Goal: Complete application form

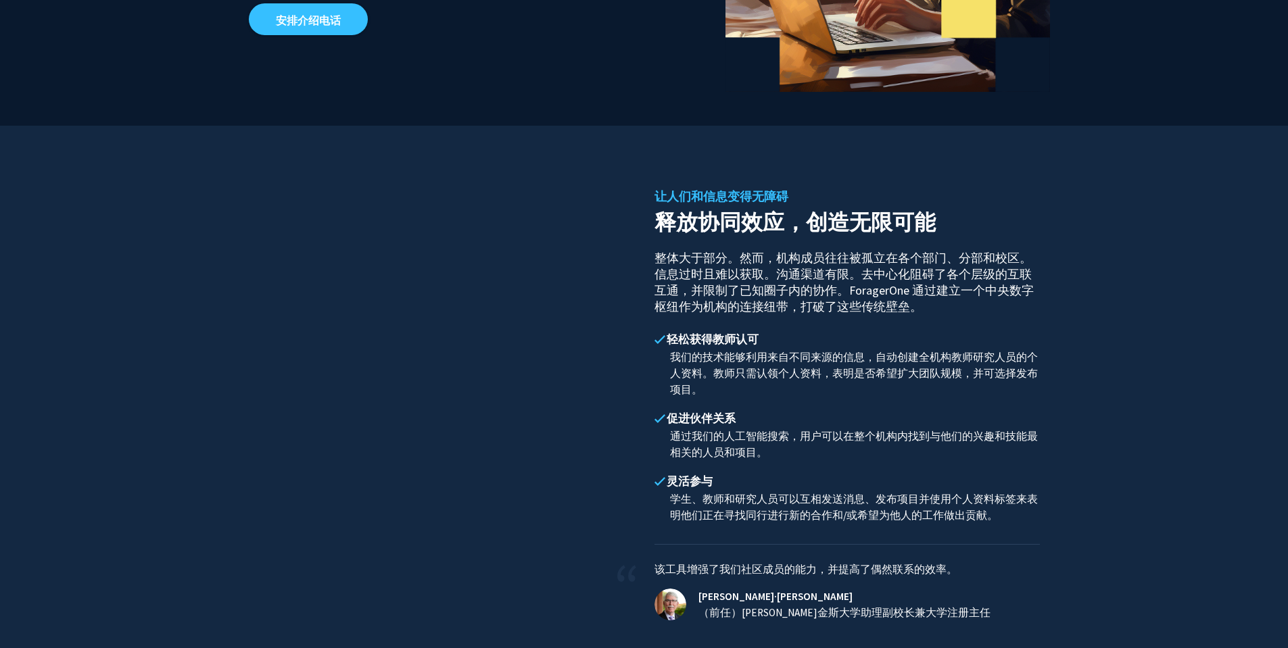
scroll to position [492, 0]
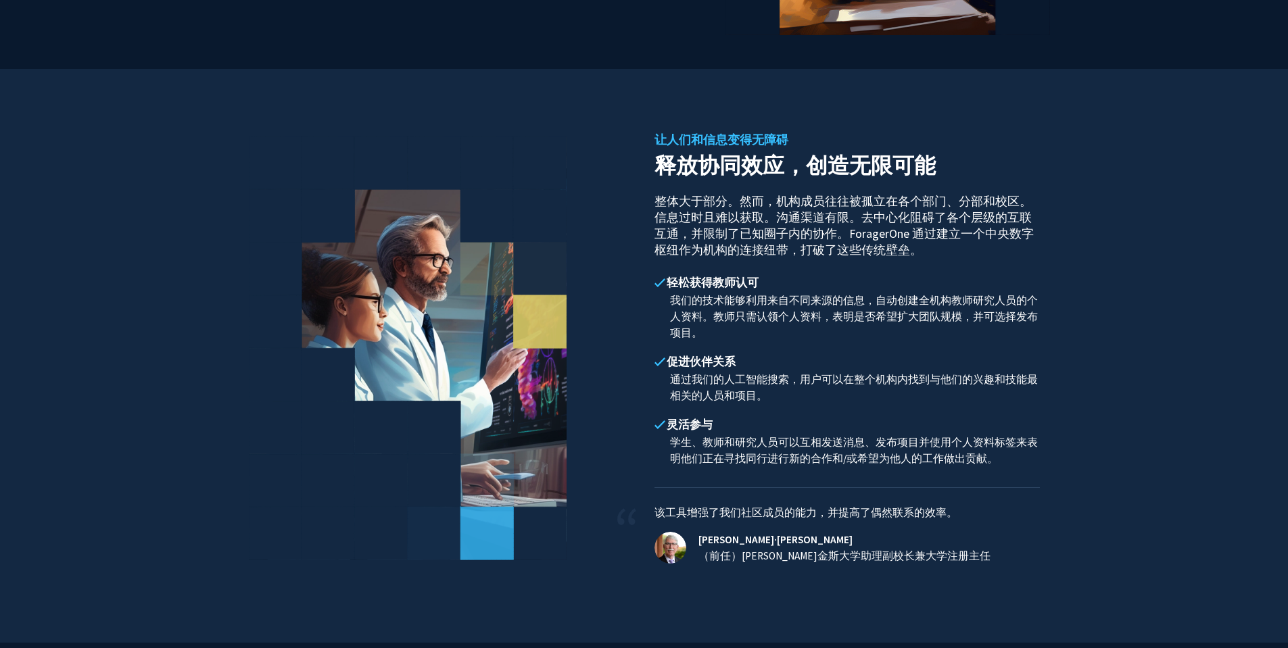
click at [925, 201] on font "整体大于部分。然而，机构成员往往被孤立在各个部门、分部和校区。信息过时且难以获取。沟通渠道有限。去中心化阻碍了各个层级的互联互通，并限制了已知圈子内的协作。F…" at bounding box center [843, 225] width 379 height 64
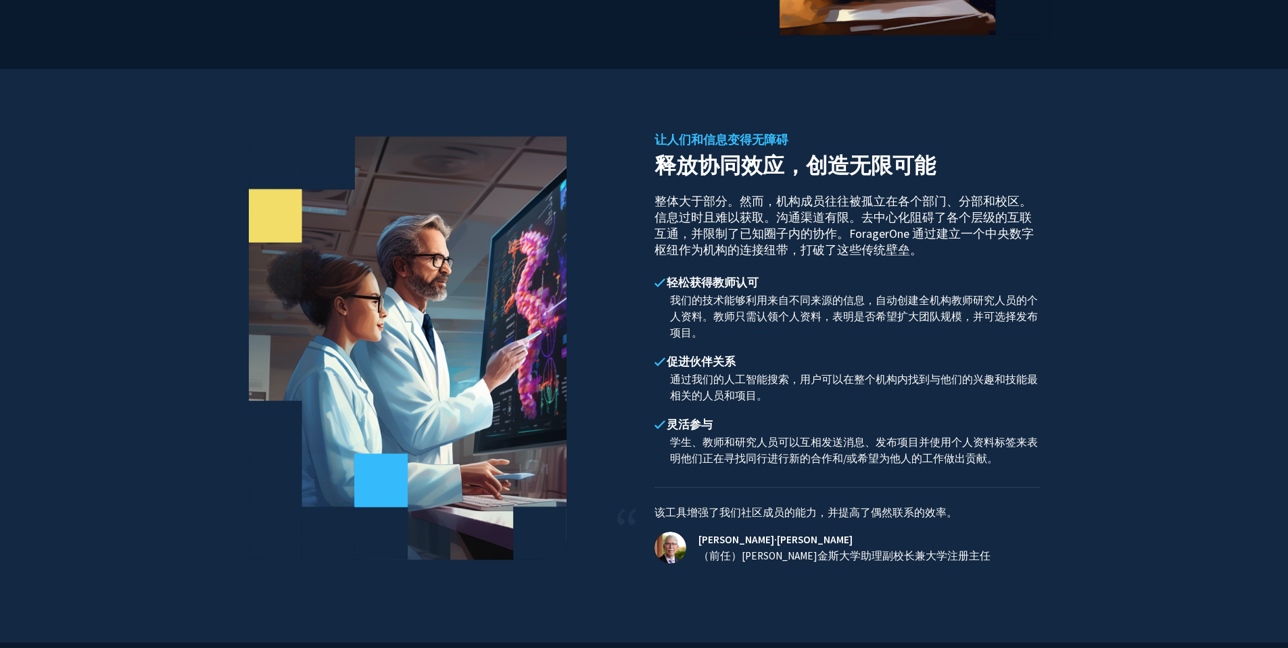
drag, startPoint x: 661, startPoint y: 215, endPoint x: 838, endPoint y: 294, distance: 194.6
click at [886, 274] on div "让人们和信息变得无障碍 释放协同效应，创造无限可能 整体大于部分。然而，机构成员往往被孤立在各个部门、分部和校区。信息过时且难以获取。沟通渠道有限。去中心化阻…" at bounding box center [847, 356] width 406 height 439
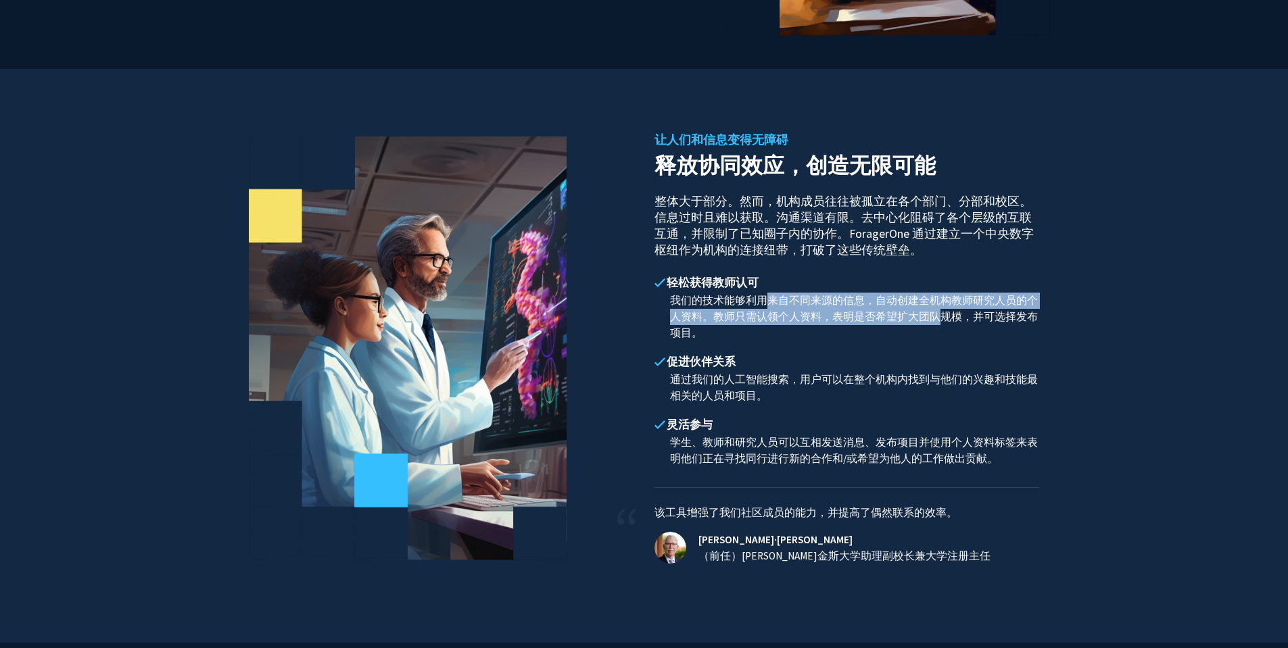
drag, startPoint x: 767, startPoint y: 300, endPoint x: 920, endPoint y: 323, distance: 154.5
click at [916, 322] on font "我们的技术能够利用来自不同来源的信息，自动创建全机构教师研究人员的个人资料。教师只需认领个人资料，表明是否希望扩大团队规模，并可选择发布项目。" at bounding box center [854, 316] width 368 height 45
click at [922, 323] on font "我们的技术能够利用来自不同来源的信息，自动创建全机构教师研究人员的个人资料。教师只需认领个人资料，表明是否希望扩大团队规模，并可选择发布项目。" at bounding box center [854, 316] width 368 height 45
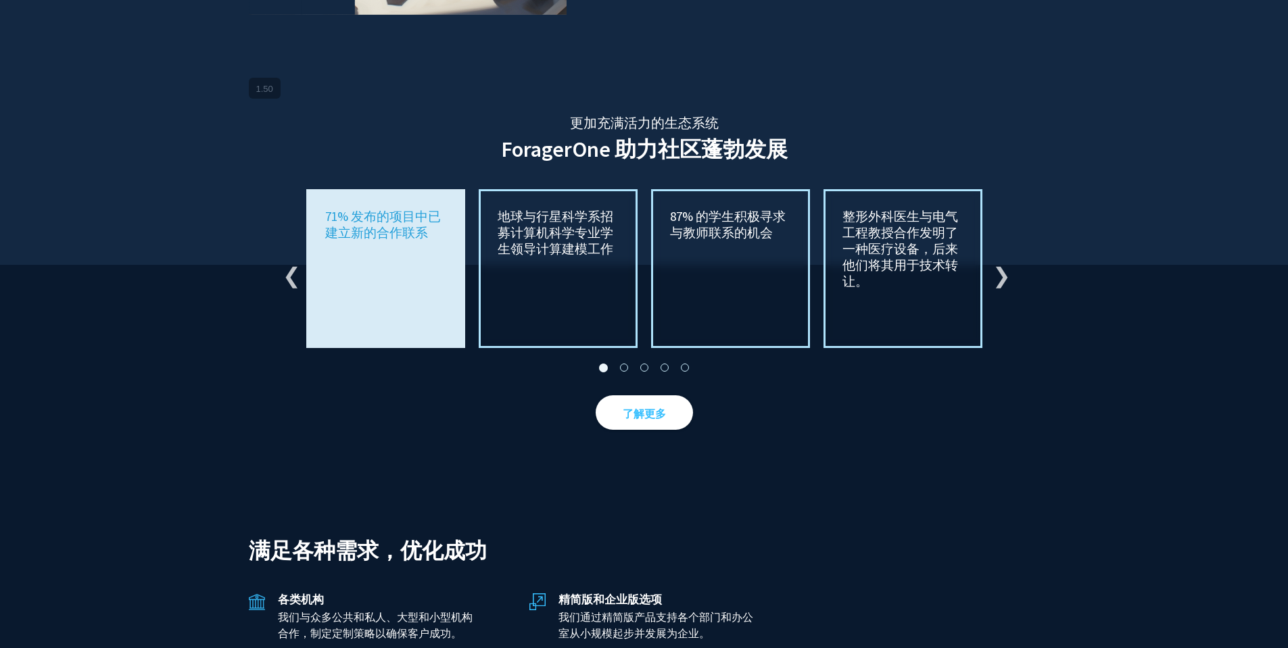
scroll to position [2360, 0]
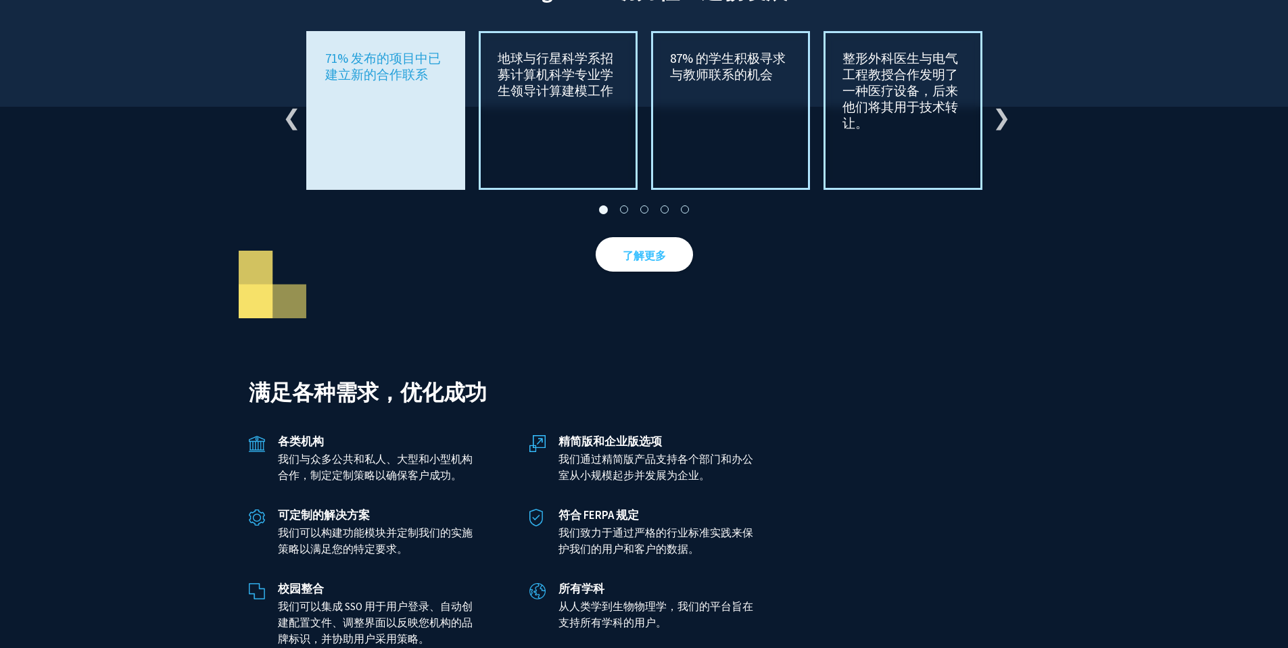
click at [523, 79] on font "地球与行星科学系招募计算机科学专业学生领导计算建模工作" at bounding box center [556, 74] width 116 height 49
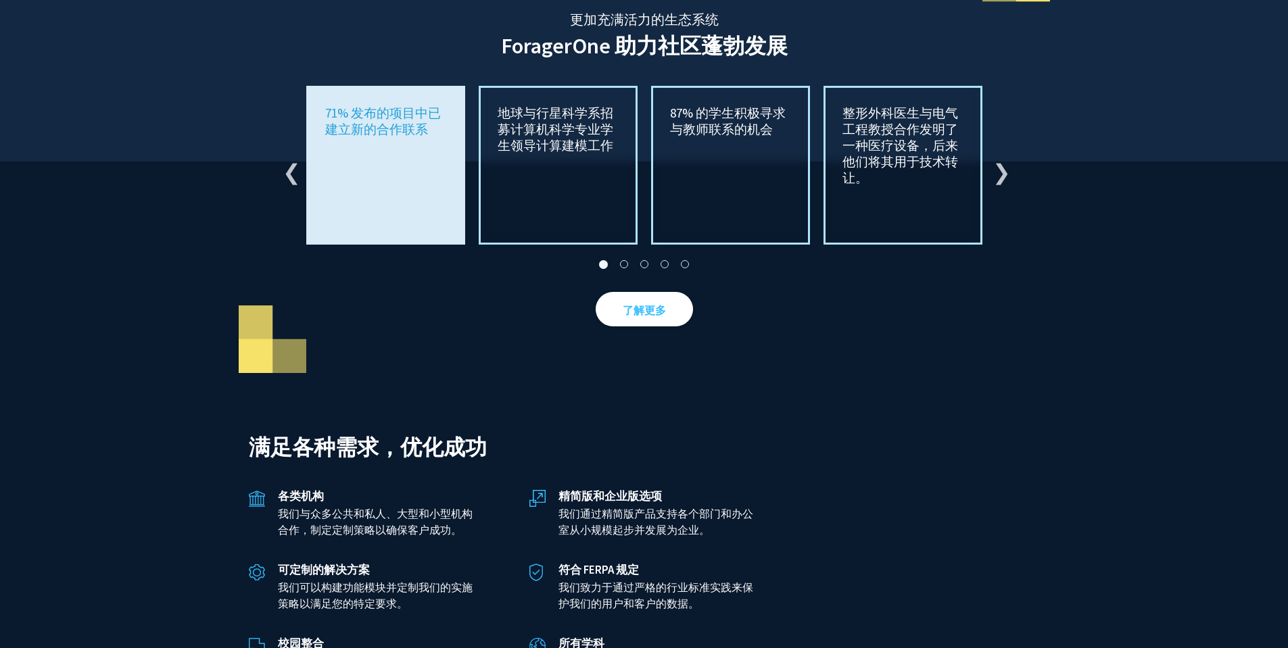
scroll to position [2292, 0]
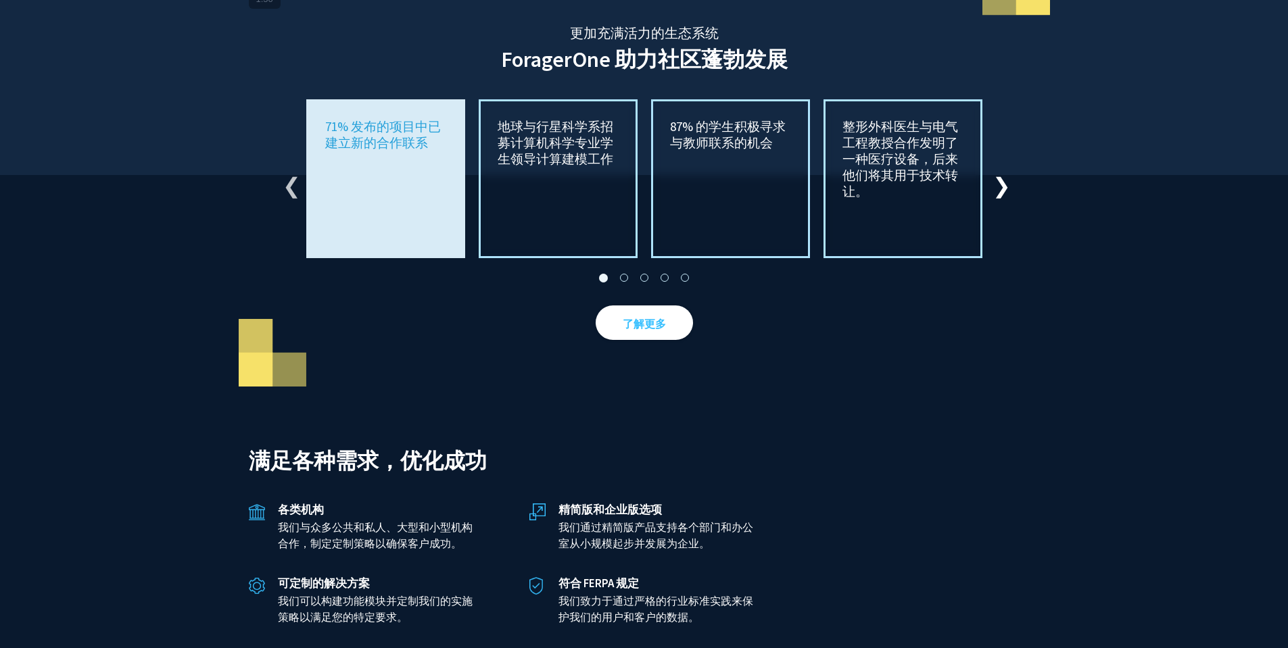
click at [999, 186] on button "下一个" at bounding box center [1000, 179] width 14 height 14
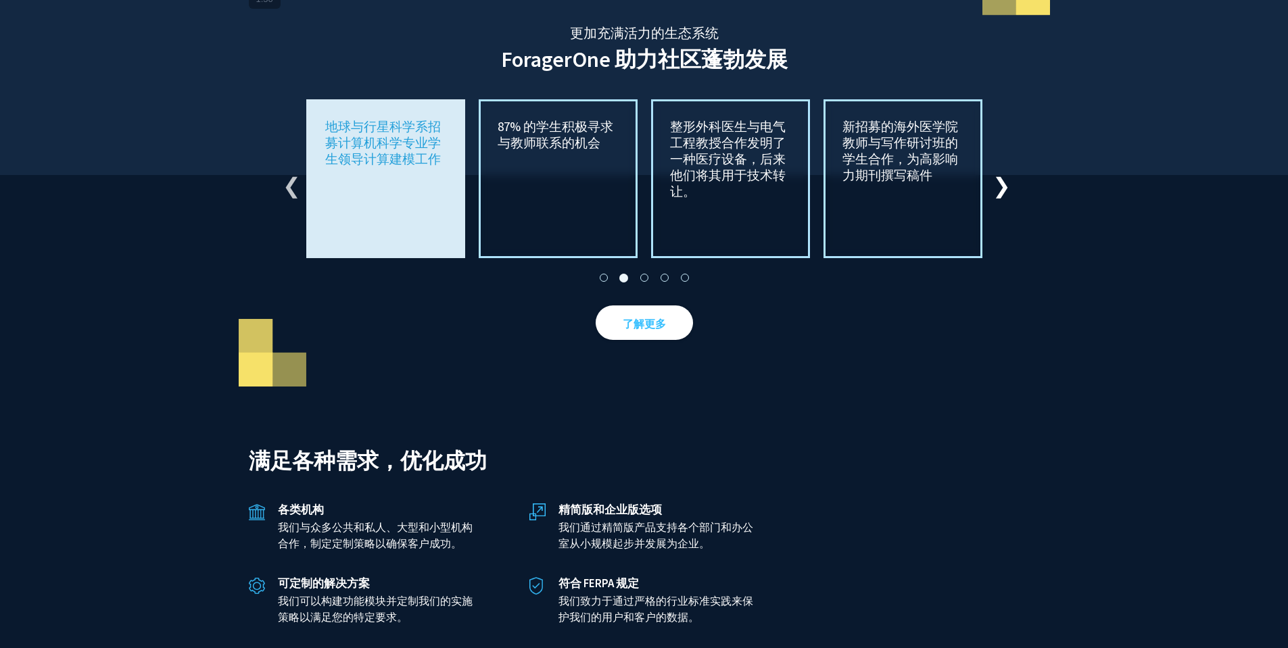
click at [1001, 186] on button "下一个" at bounding box center [1000, 179] width 14 height 14
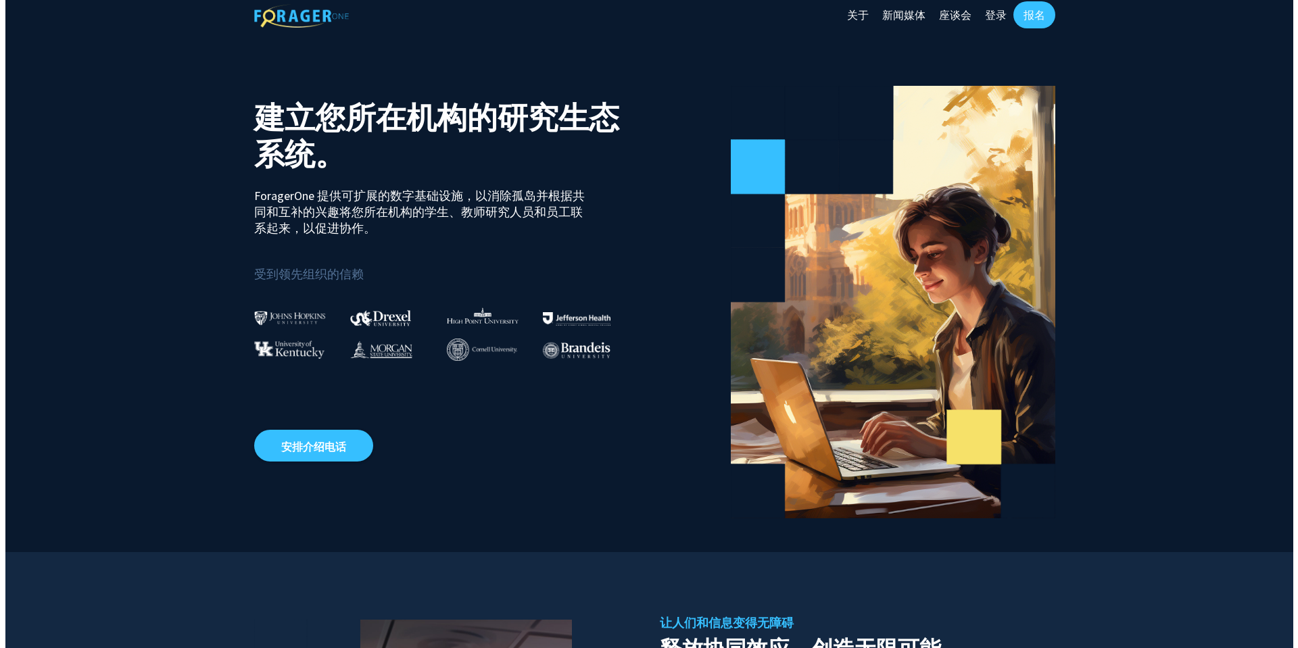
scroll to position [0, 0]
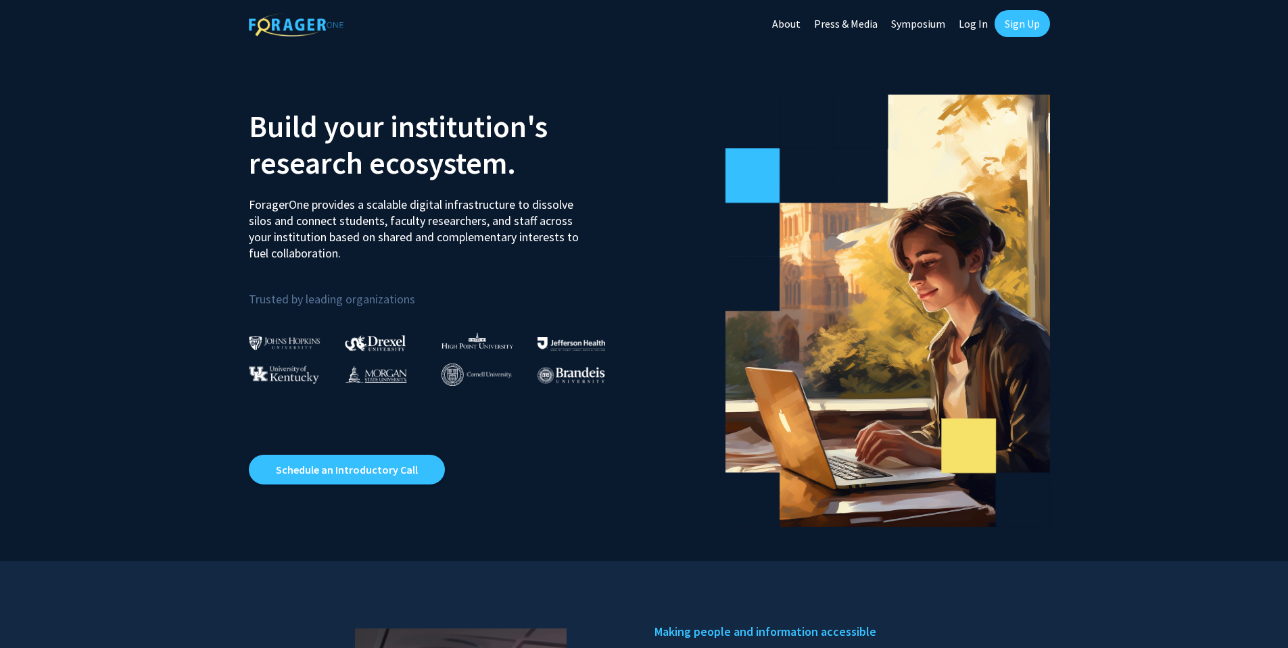
click at [1210, 112] on section "Build your institution's research ecosystem. ForagerOne provides a scalable dig…" at bounding box center [644, 304] width 1288 height 514
click at [975, 22] on link "Log In" at bounding box center [973, 23] width 43 height 47
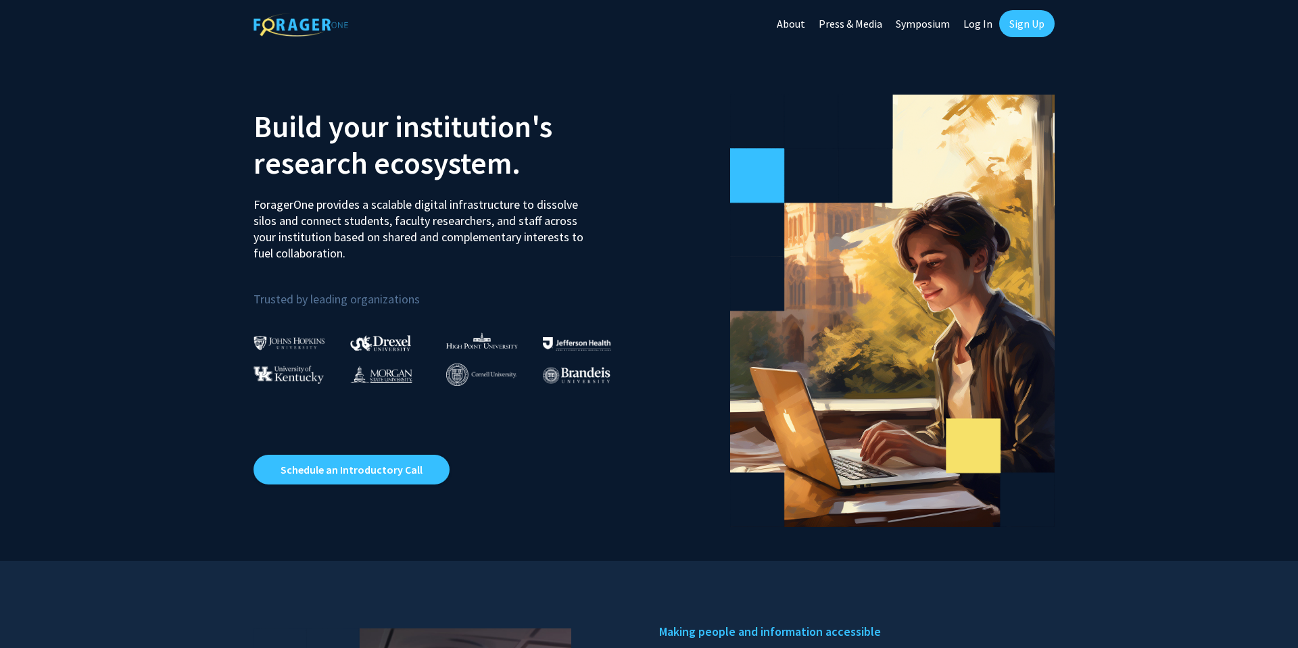
select select
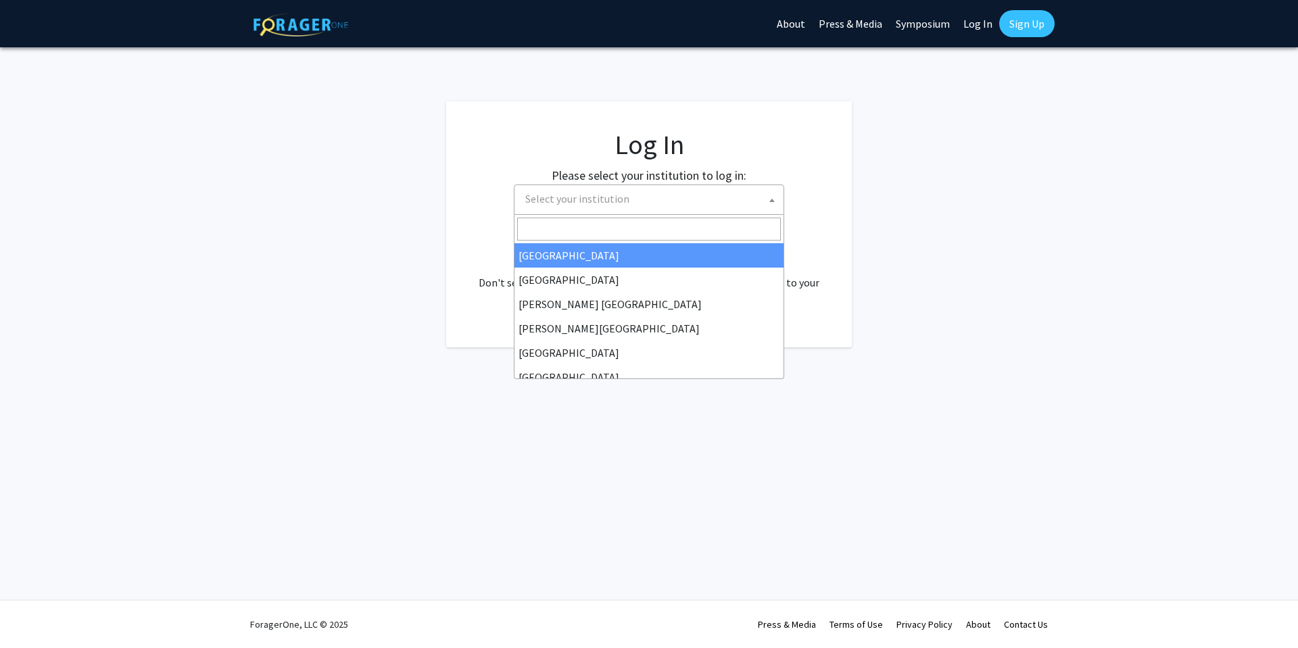
click at [721, 199] on span "Select your institution" at bounding box center [652, 199] width 264 height 28
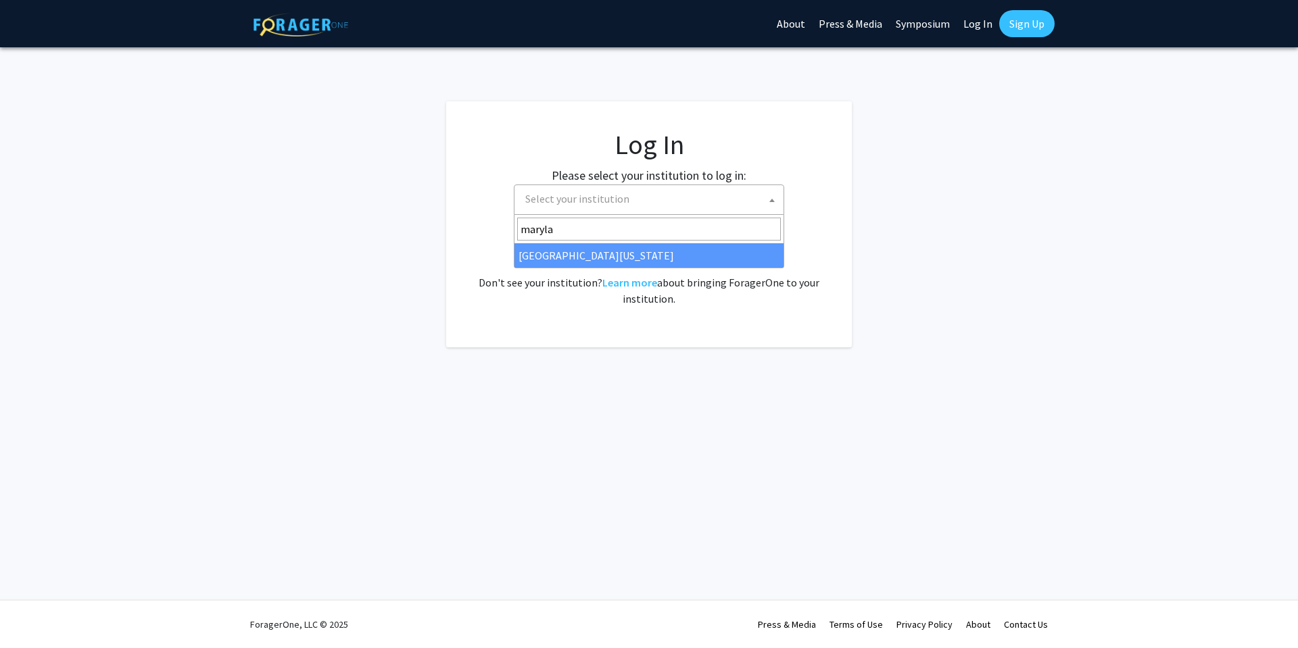
type input "maryla"
select select "31"
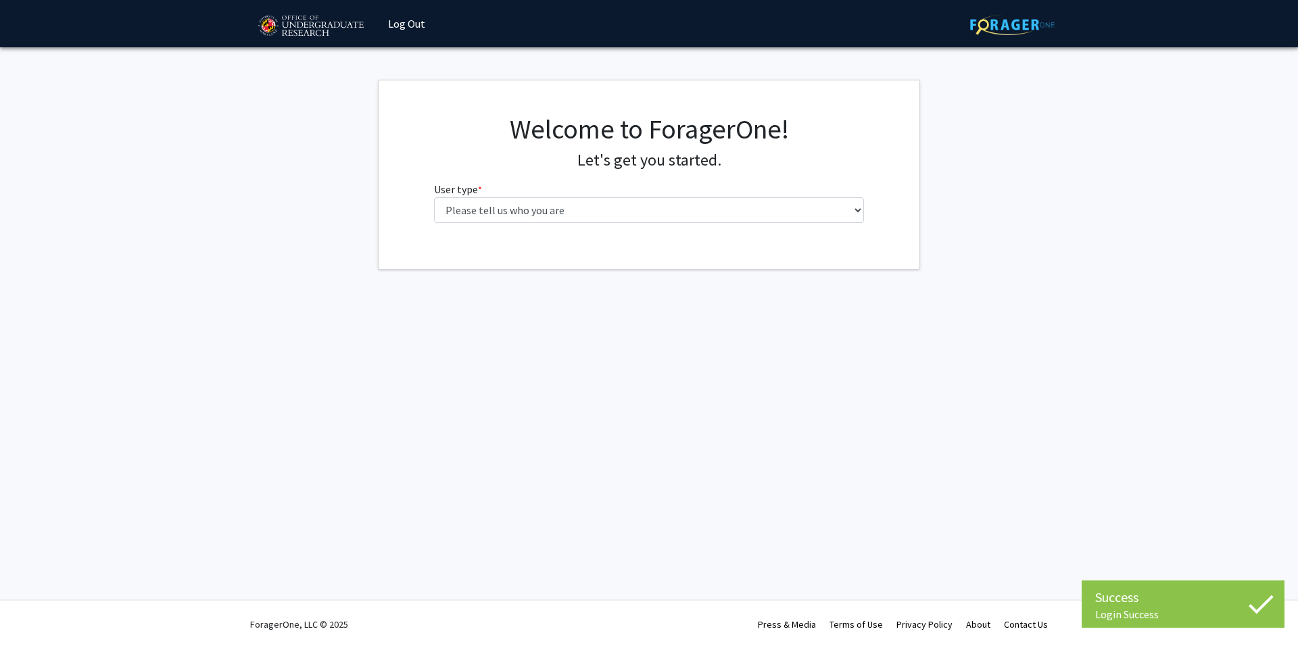
drag, startPoint x: 640, startPoint y: 183, endPoint x: 646, endPoint y: 201, distance: 19.2
click at [643, 189] on fg-select "User type * required Please tell us who you are Undergraduate Student Master's …" at bounding box center [649, 202] width 431 height 42
click at [646, 201] on select "Please tell us who you are Undergraduate Student Master's Student Doctoral Cand…" at bounding box center [649, 210] width 431 height 26
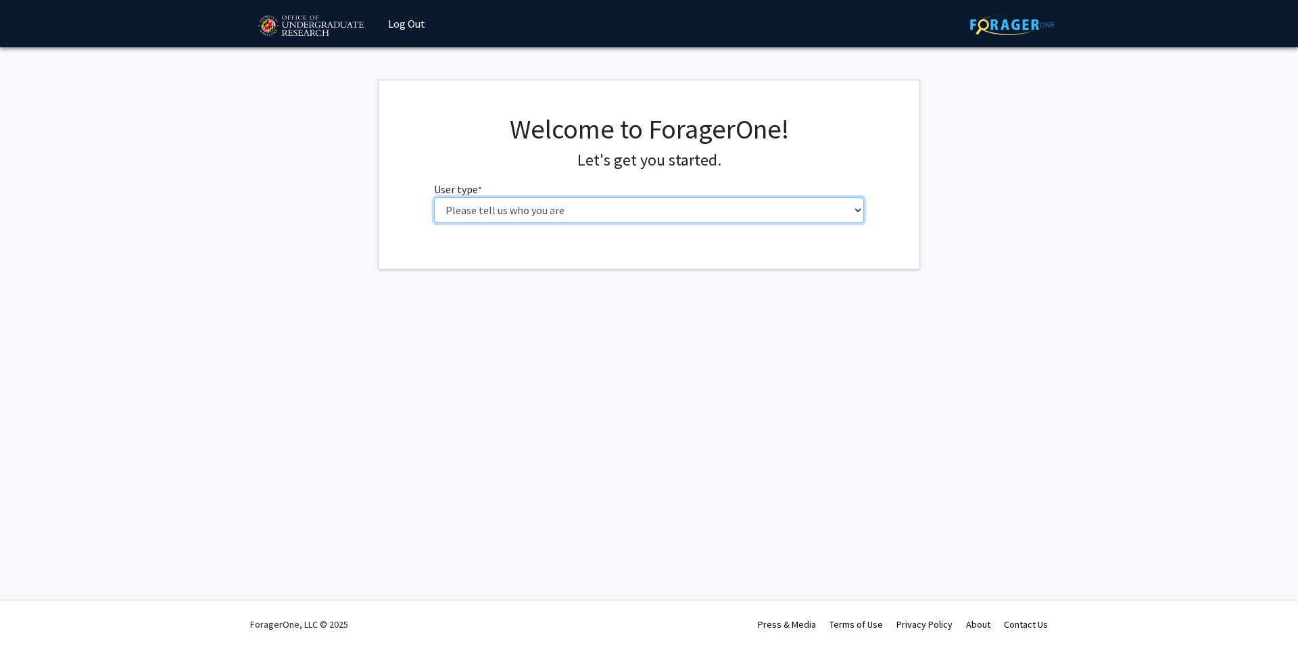
select select "4: postDoc"
click at [434, 197] on select "Please tell us who you are Undergraduate Student Master's Student Doctoral Cand…" at bounding box center [649, 210] width 431 height 26
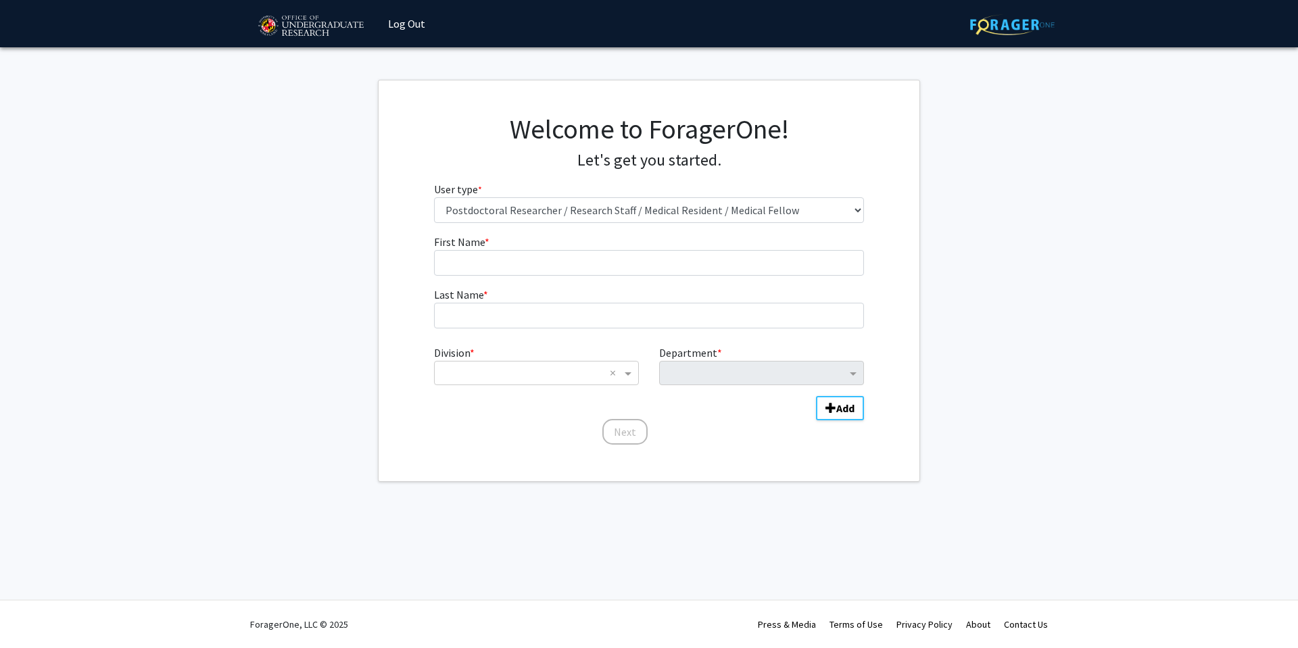
click at [1045, 251] on fg-get-started "Welcome to ForagerOne! Let's get you started. User type * required Please tell …" at bounding box center [649, 281] width 1298 height 402
click at [809, 262] on input "First Name * required" at bounding box center [649, 263] width 431 height 26
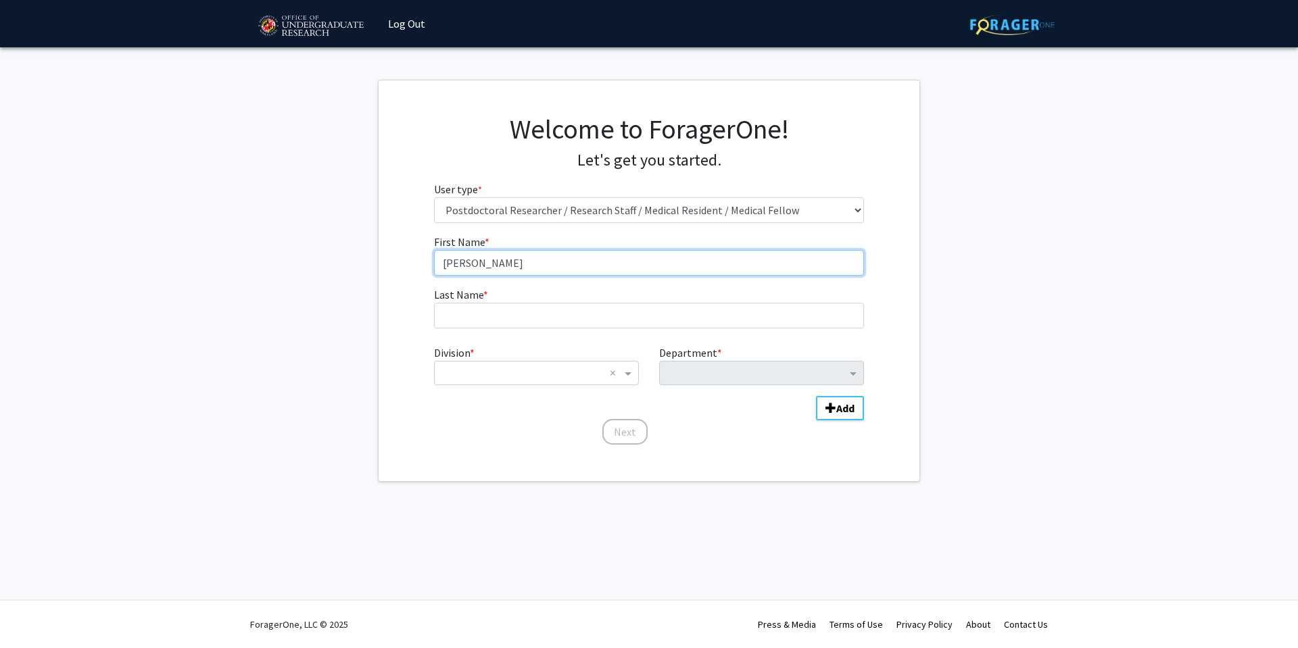
type input "[PERSON_NAME]"
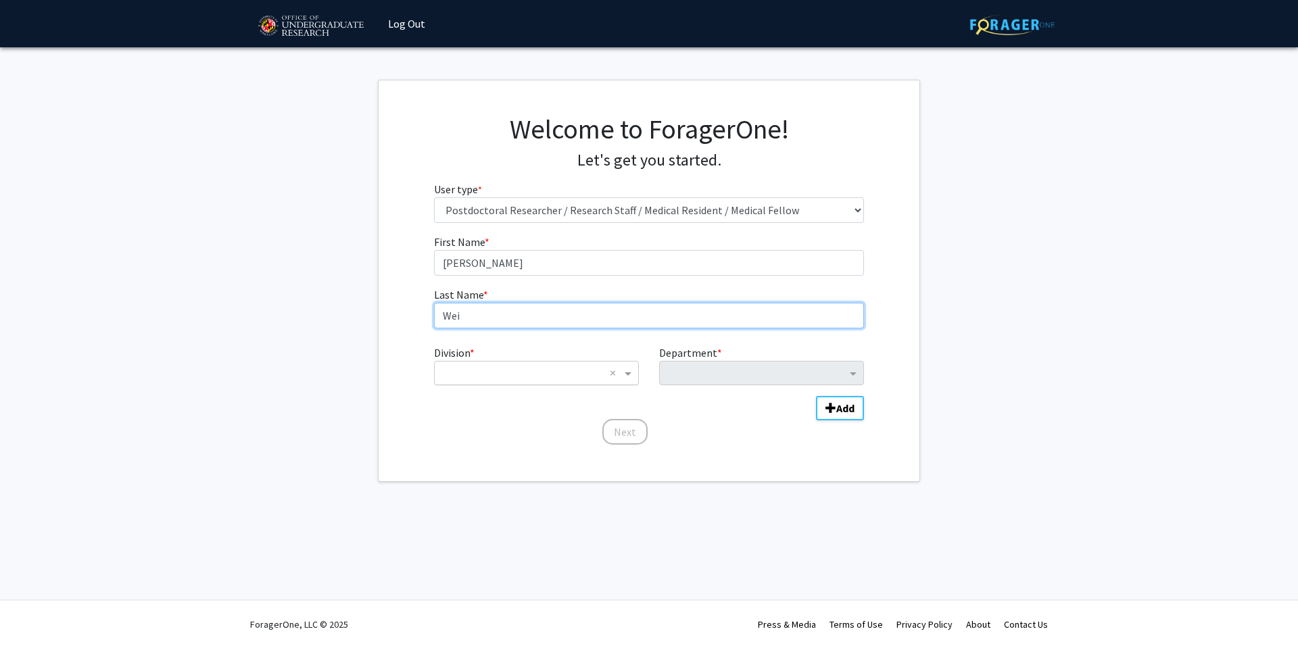
type input "Wei"
click at [581, 362] on div "× ×" at bounding box center [536, 373] width 205 height 24
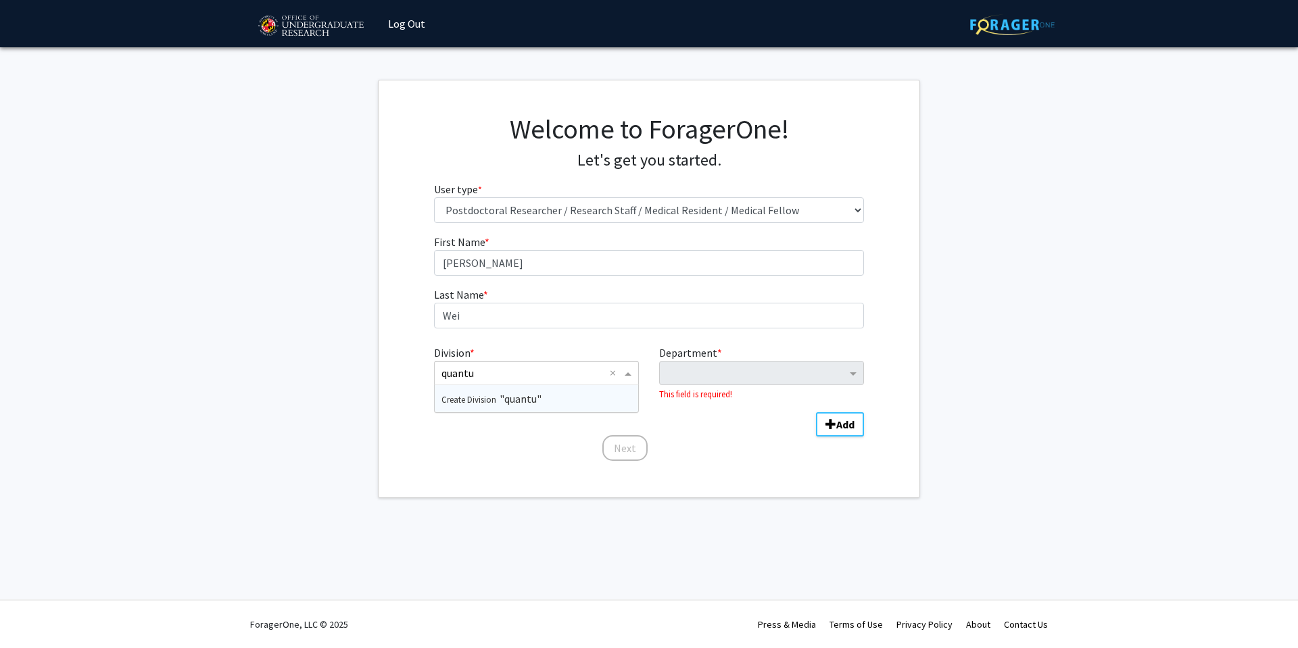
type input "quantum"
type input "physics"
type input "Joint Quantum Institute"
click at [479, 399] on span "Create Division" at bounding box center [471, 399] width 58 height 11
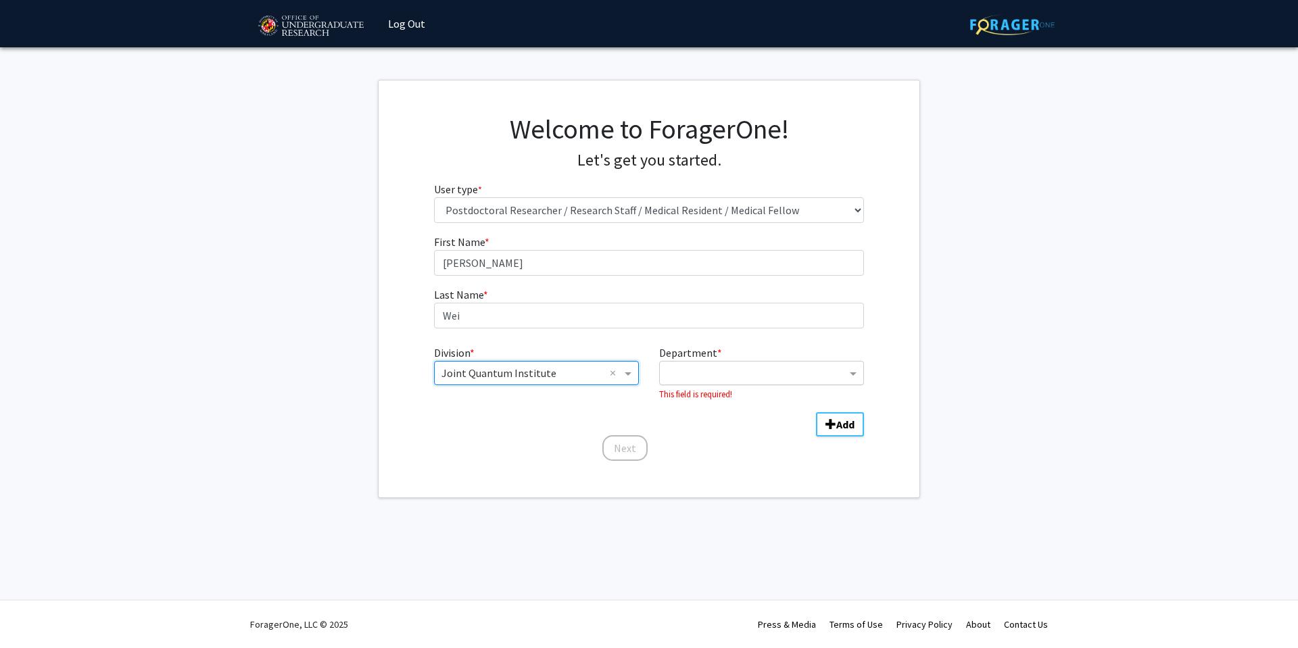
click at [718, 378] on input "Department" at bounding box center [757, 374] width 180 height 16
type input "Physics"
click at [737, 400] on span "Create Department" at bounding box center [703, 399] width 72 height 11
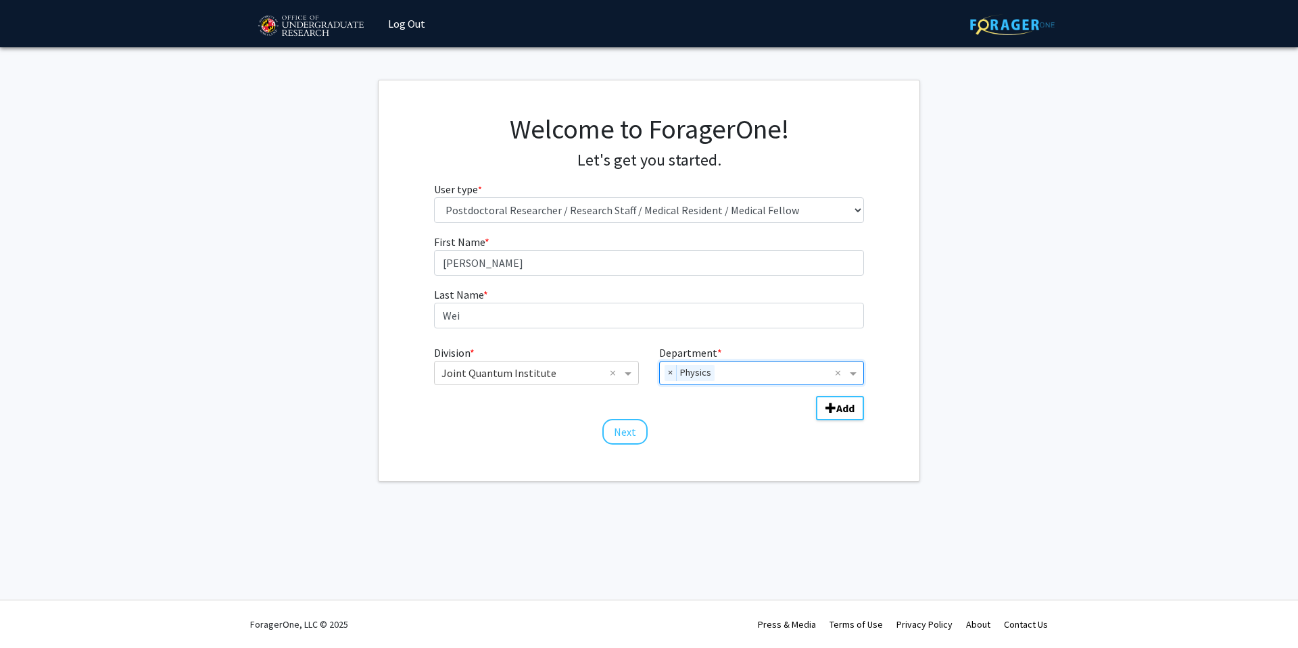
click at [1074, 327] on fg-get-started "Welcome to ForagerOne! Let's get you started. User type * required Please tell …" at bounding box center [649, 281] width 1298 height 402
click at [753, 372] on input "Department" at bounding box center [777, 374] width 115 height 16
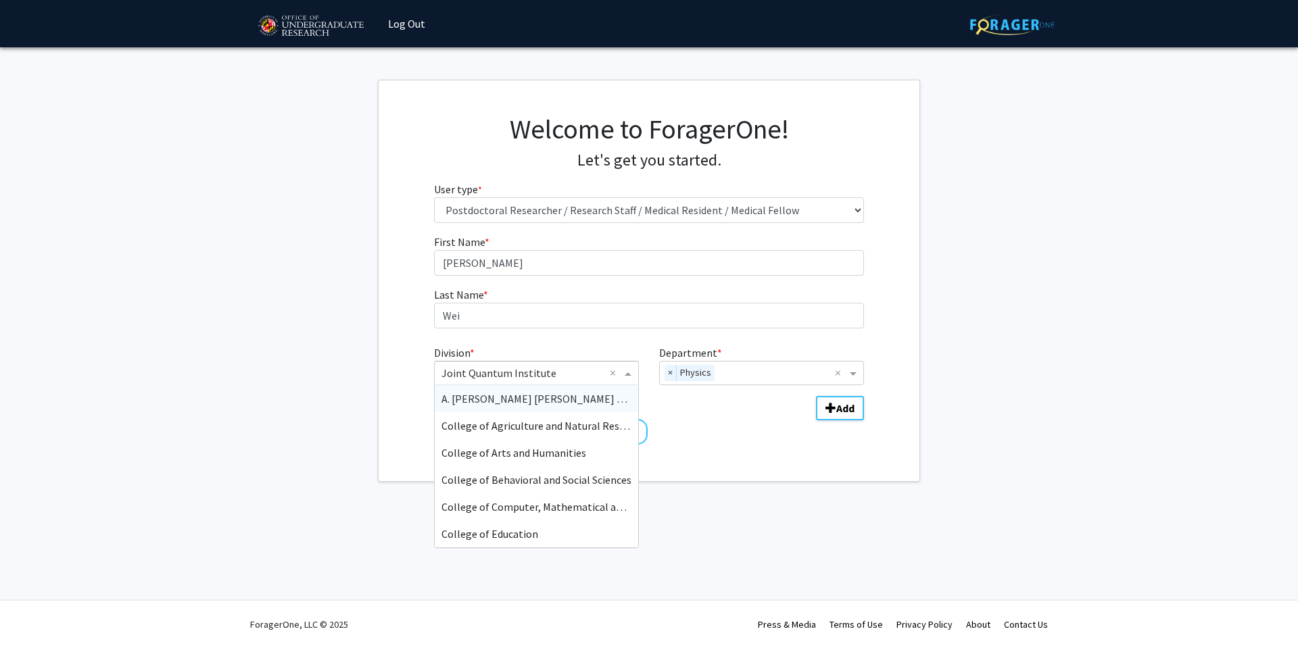
click at [574, 380] on input "Division" at bounding box center [523, 373] width 163 height 16
click at [305, 335] on fg-get-started "Welcome to ForagerOne! Let's get you started. User type * required Please tell …" at bounding box center [649, 281] width 1298 height 402
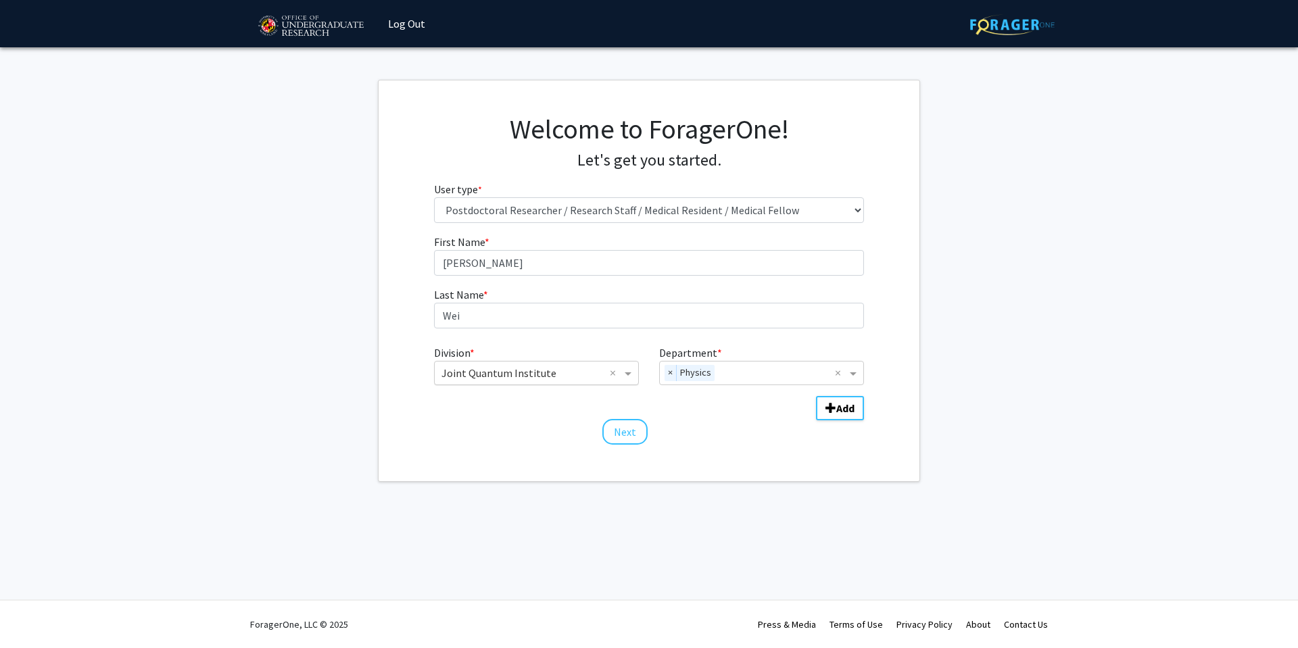
click at [561, 366] on input "Division" at bounding box center [523, 373] width 163 height 16
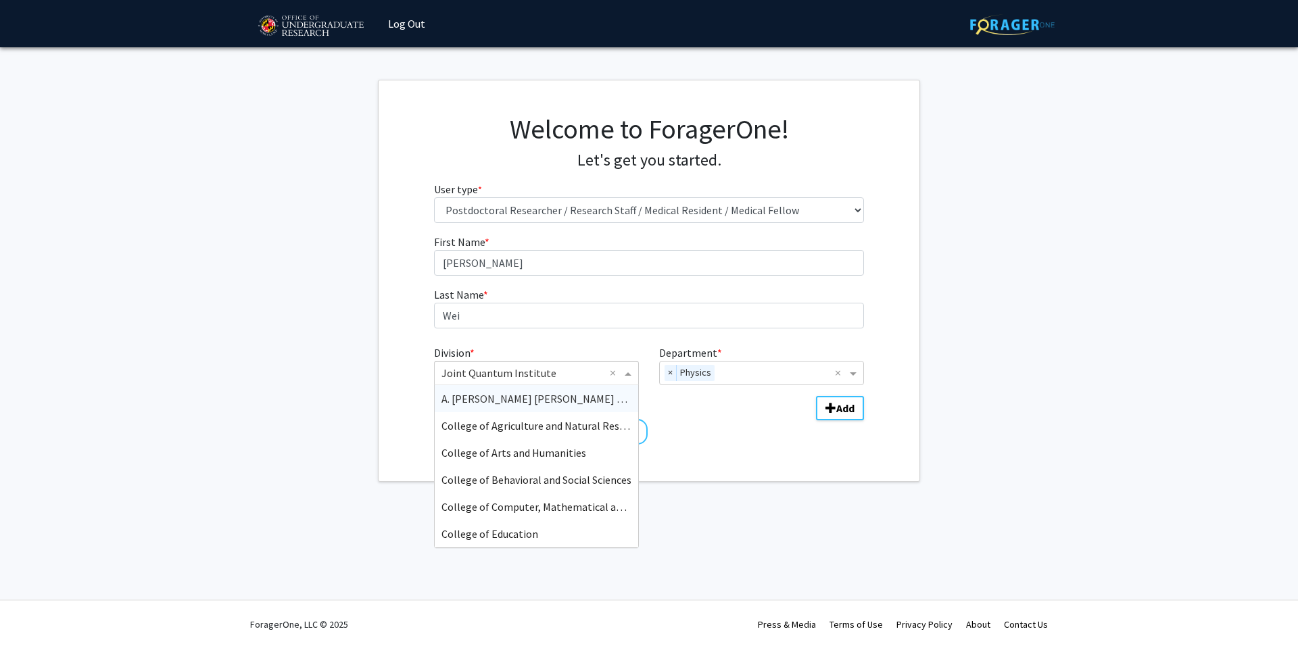
click at [566, 376] on input "Division" at bounding box center [523, 373] width 163 height 16
type input "w"
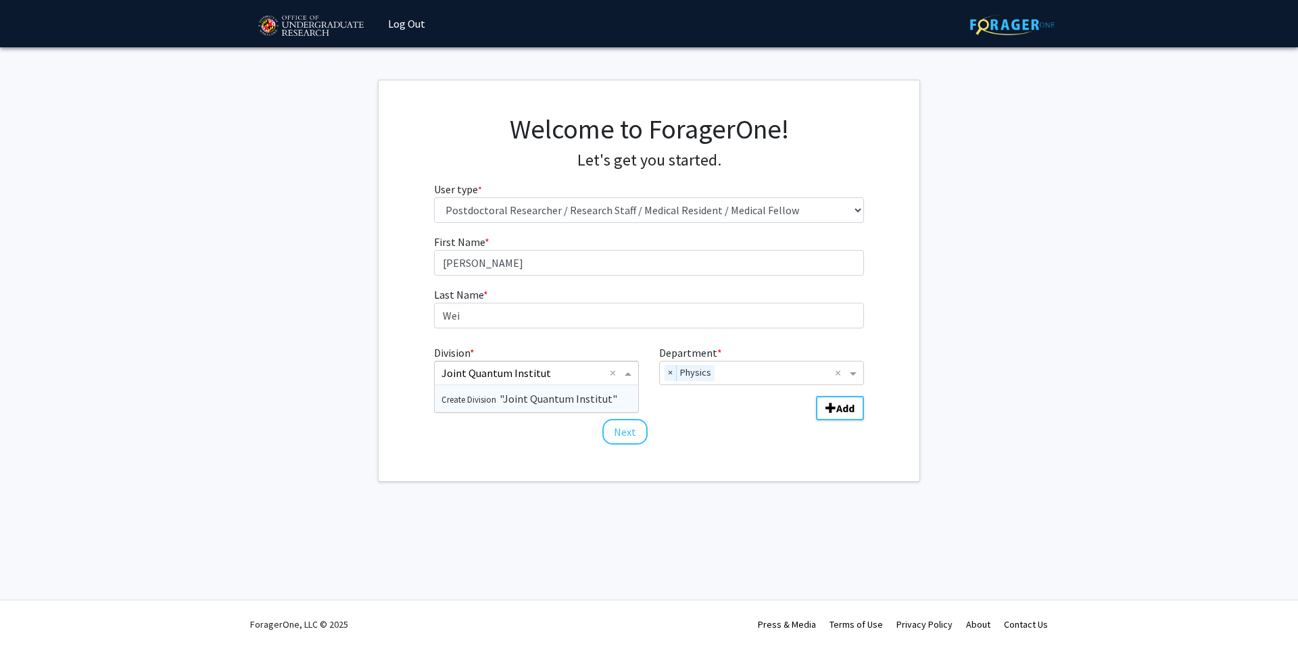
type input "Joint Quantum Institute"
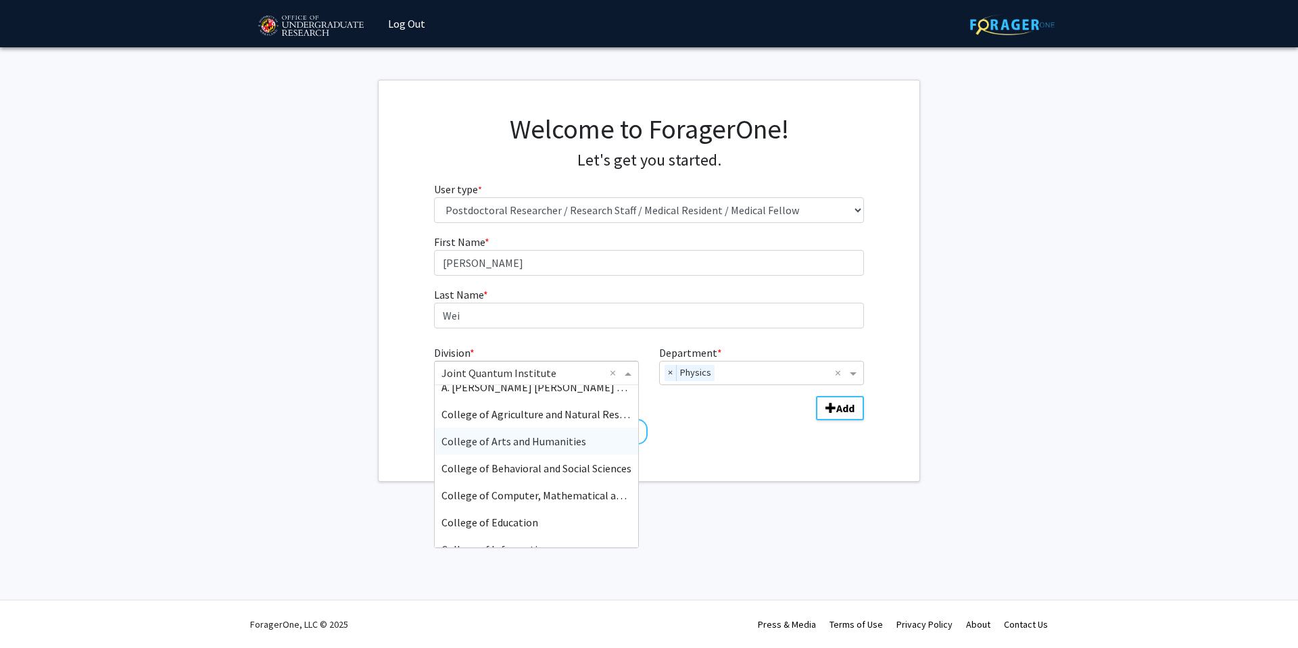
scroll to position [28, 0]
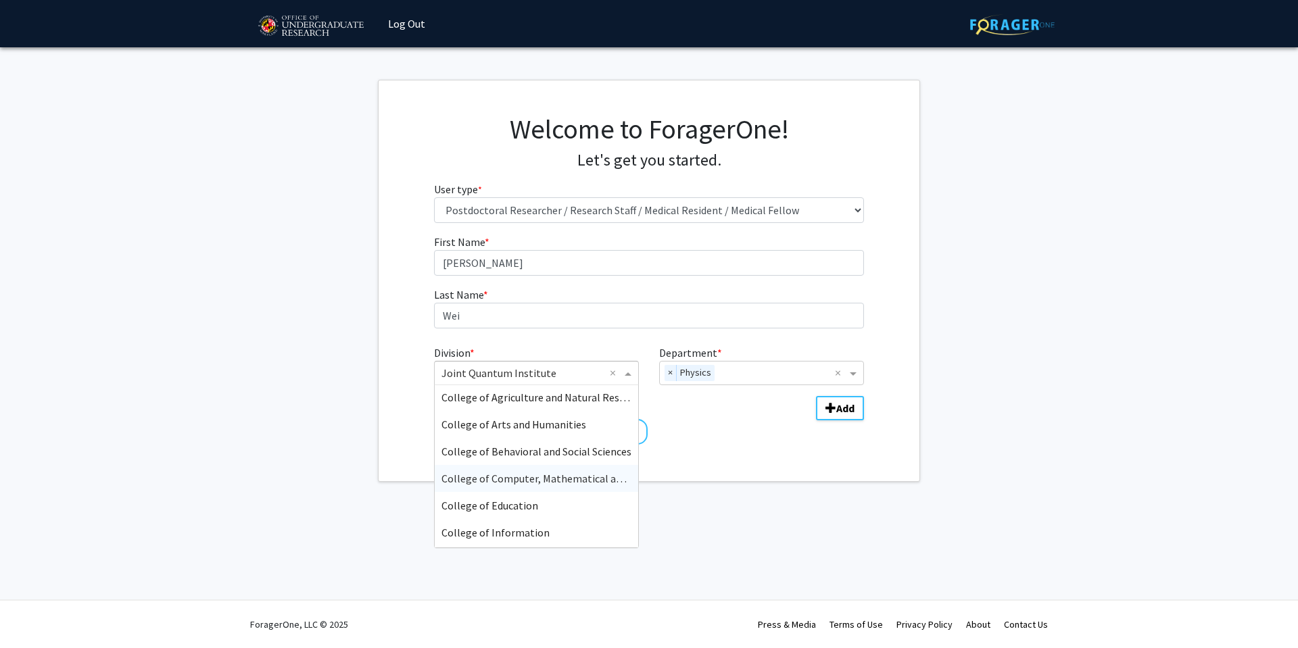
click at [532, 480] on span "College of Computer, Mathematical and Natural Sciences" at bounding box center [574, 479] width 265 height 14
click at [577, 377] on input "Division" at bounding box center [523, 373] width 163 height 16
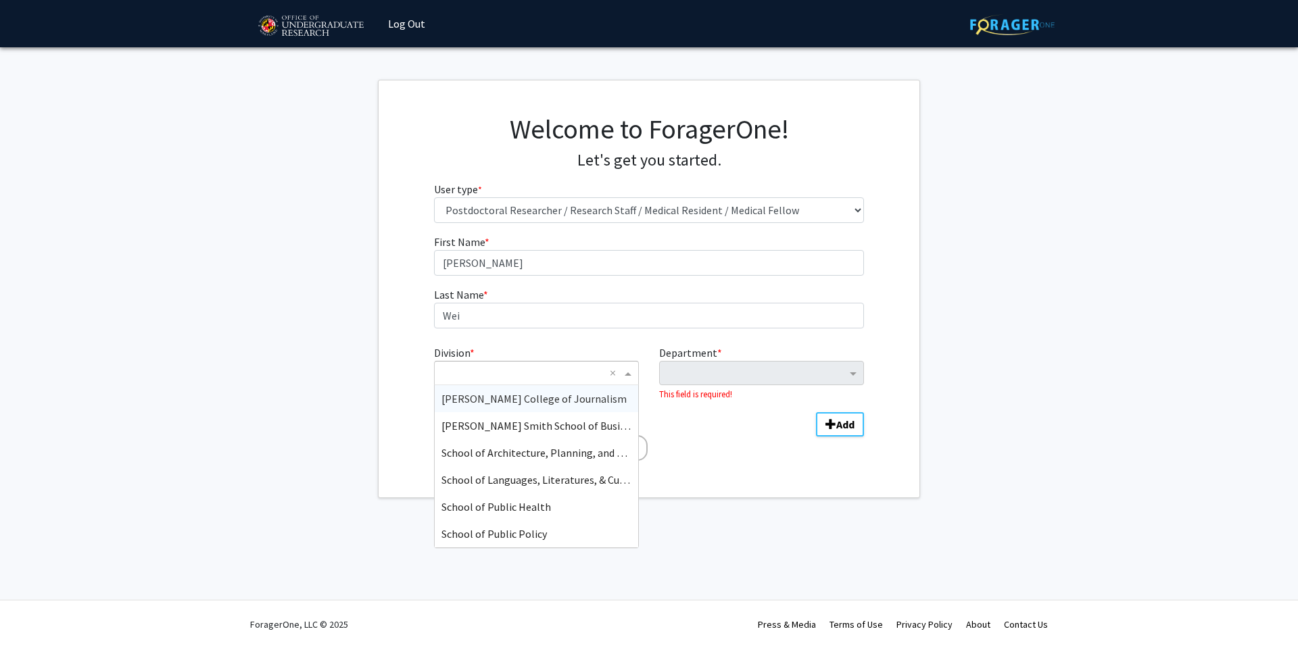
scroll to position [270, 0]
click at [585, 372] on input "Division" at bounding box center [523, 373] width 163 height 16
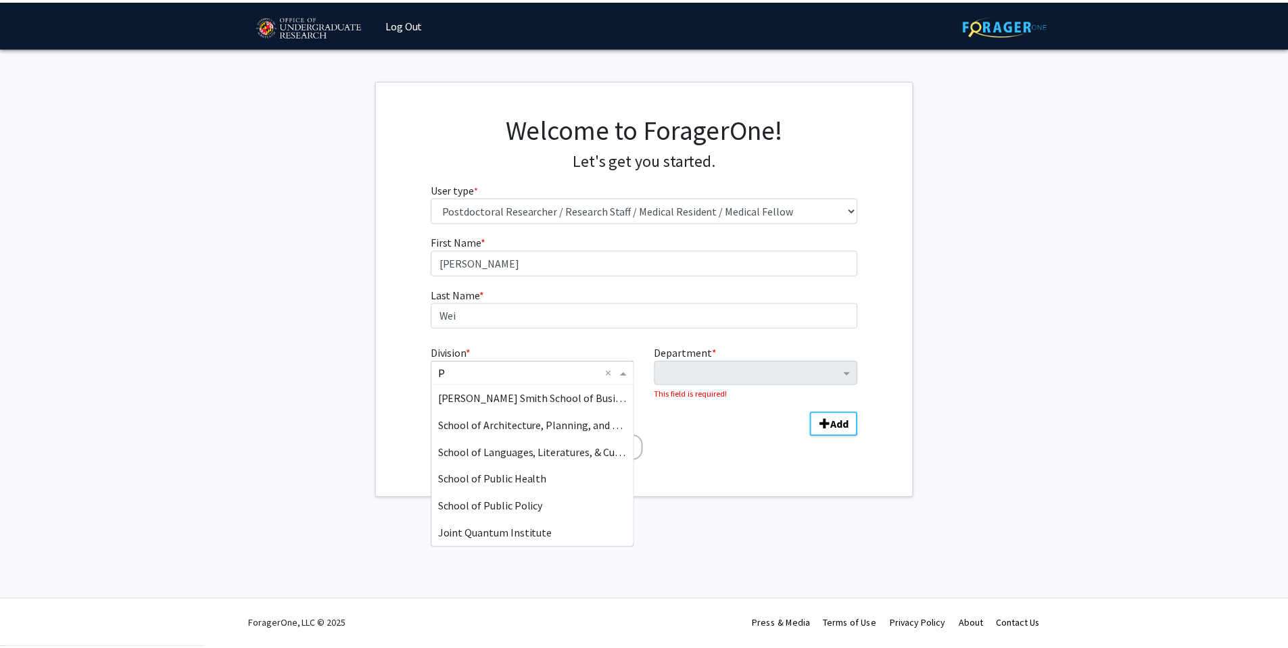
scroll to position [0, 0]
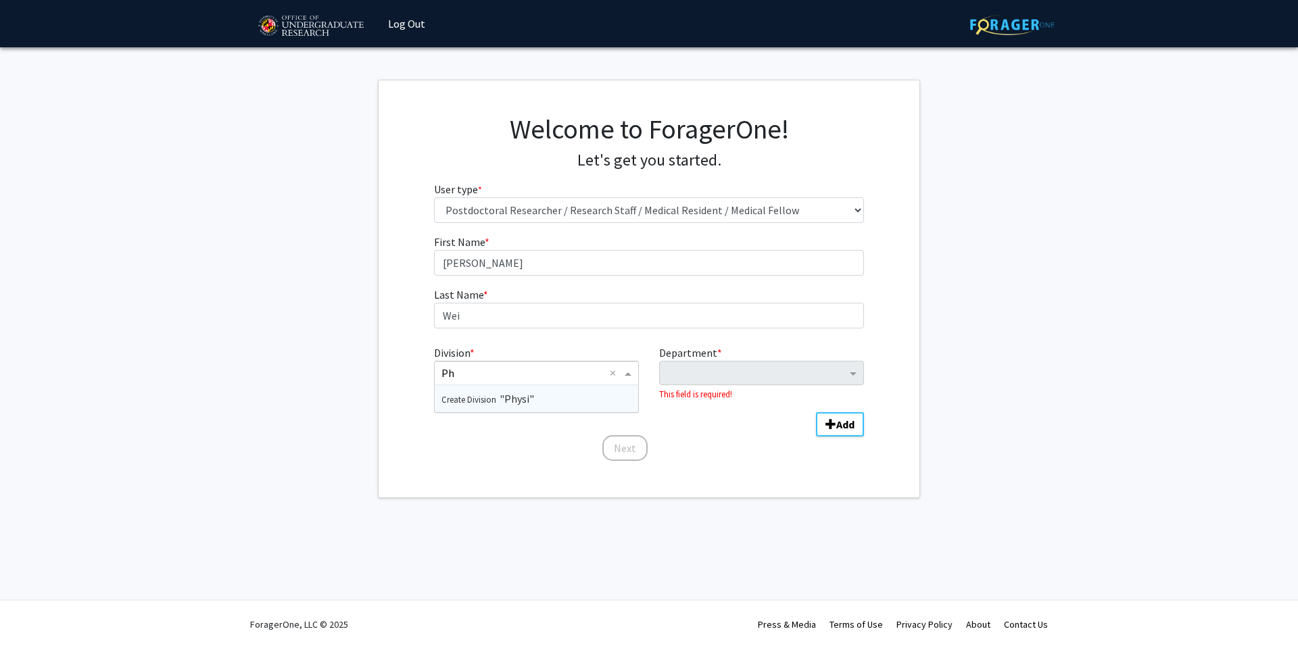
type input "P"
type input "Physics"
type input "joint"
click at [473, 403] on span "Joint Quantum Institute" at bounding box center [499, 399] width 115 height 14
click at [719, 373] on input "Department" at bounding box center [757, 374] width 180 height 16
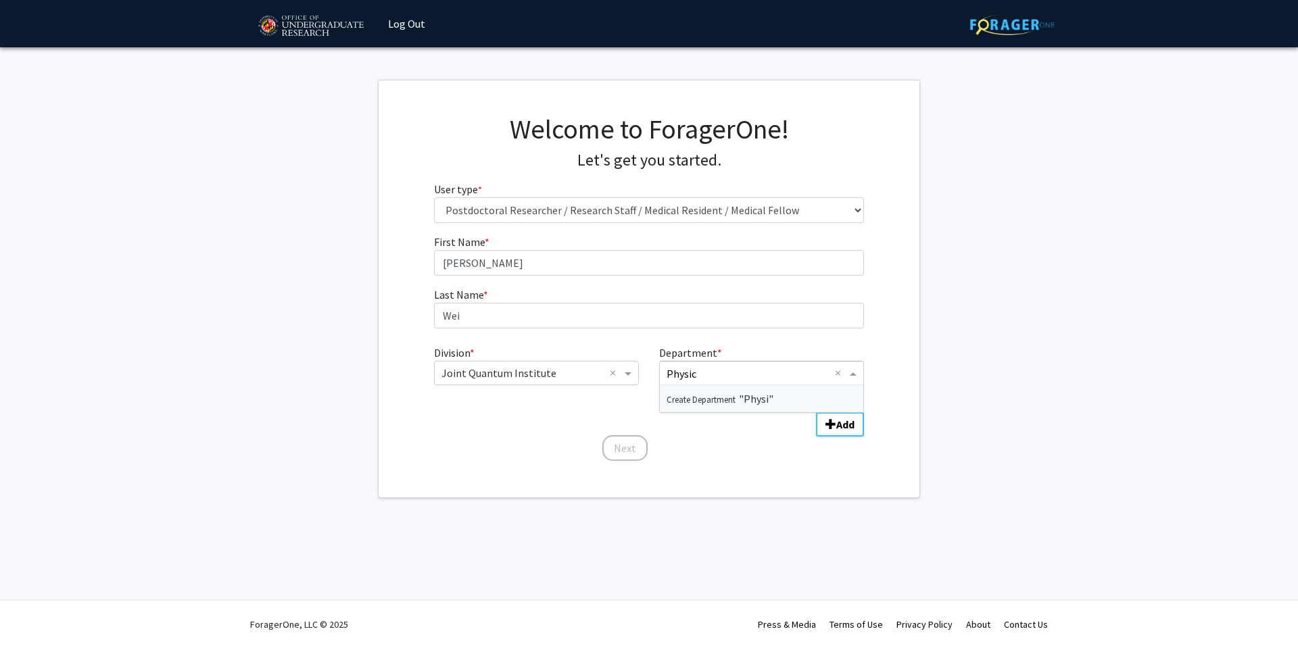
type input "Physics"
click at [790, 393] on div "Create Department "Physics"" at bounding box center [762, 398] width 204 height 27
click at [642, 437] on button "Next" at bounding box center [624, 432] width 45 height 26
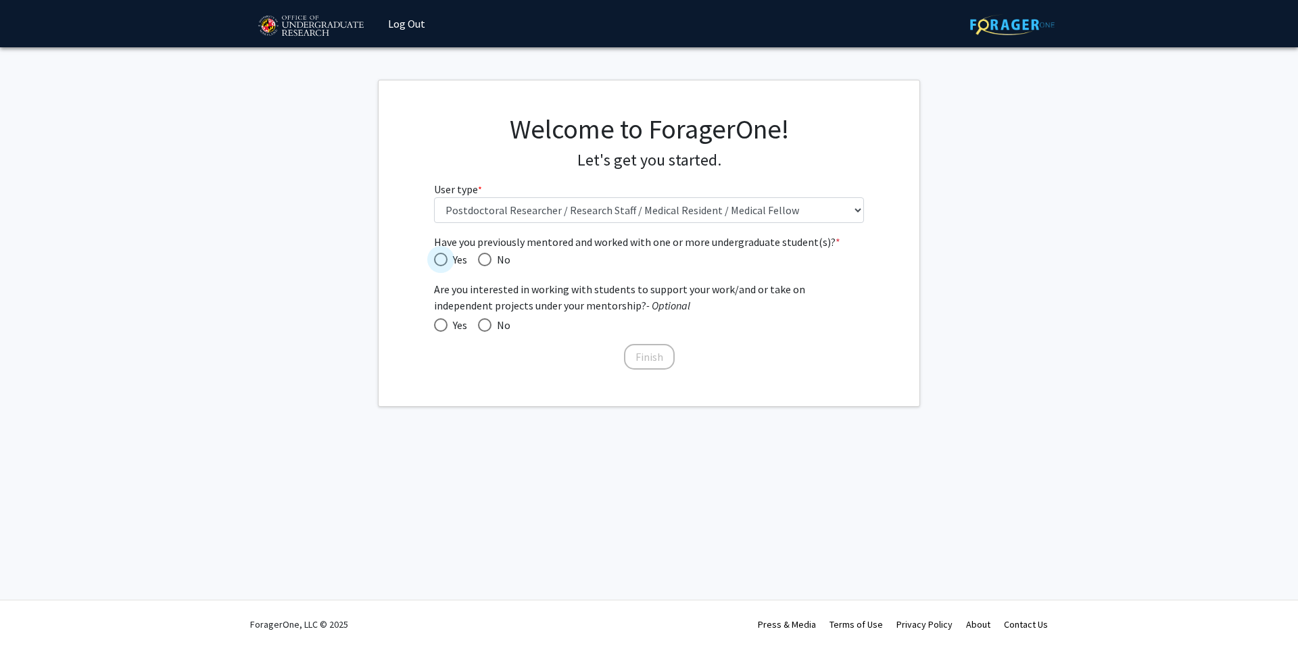
click at [452, 258] on span "Yes" at bounding box center [458, 260] width 20 height 16
click at [448, 258] on input "Yes" at bounding box center [441, 260] width 14 height 14
radio input "true"
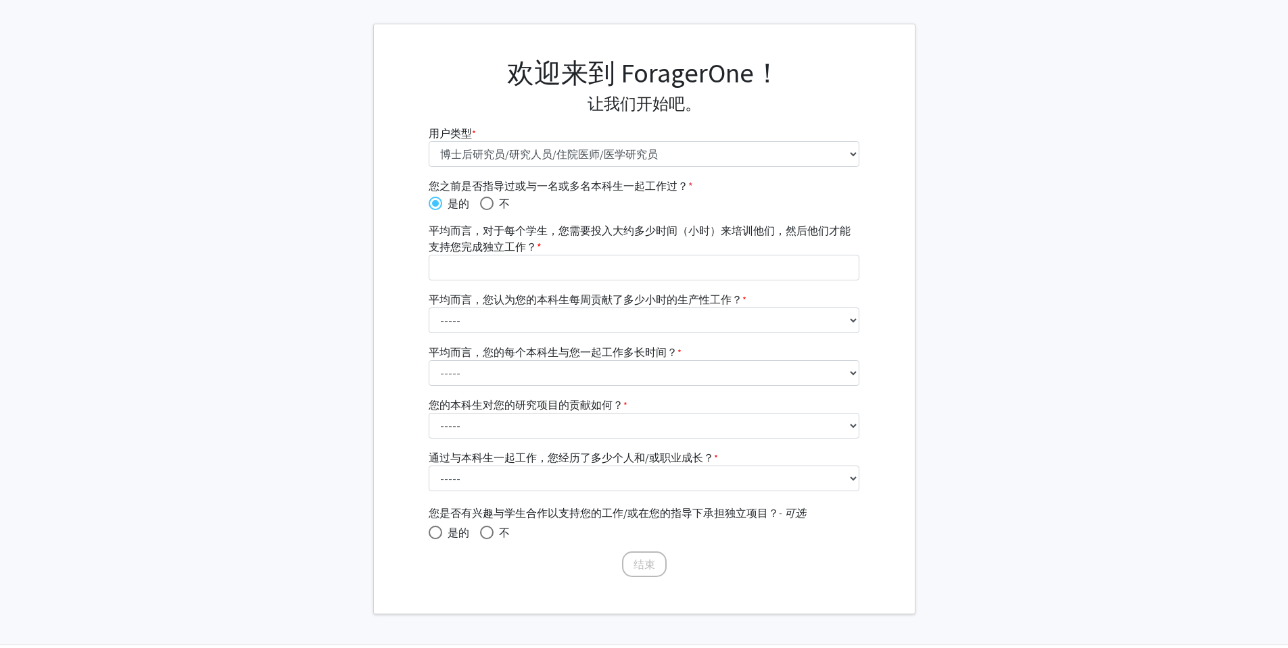
scroll to position [57, 0]
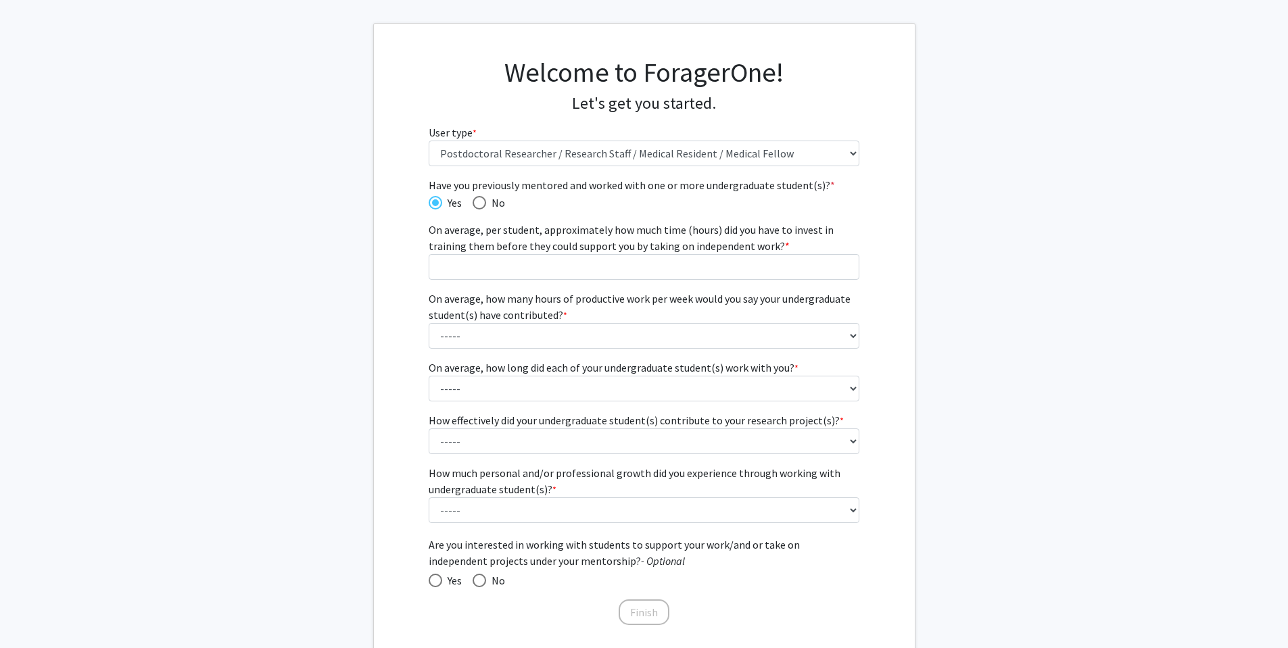
click at [972, 270] on fg-get-started "Welcome to ForagerOne! Let's get you started. User type * required Please tell …" at bounding box center [644, 343] width 1288 height 640
click at [439, 579] on span at bounding box center [436, 581] width 14 height 14
click at [439, 579] on input "Yes" at bounding box center [436, 581] width 14 height 14
radio input "true"
click at [1036, 306] on fg-get-started "Welcome to ForagerOne! Let's get you started. User type * required Please tell …" at bounding box center [644, 343] width 1288 height 640
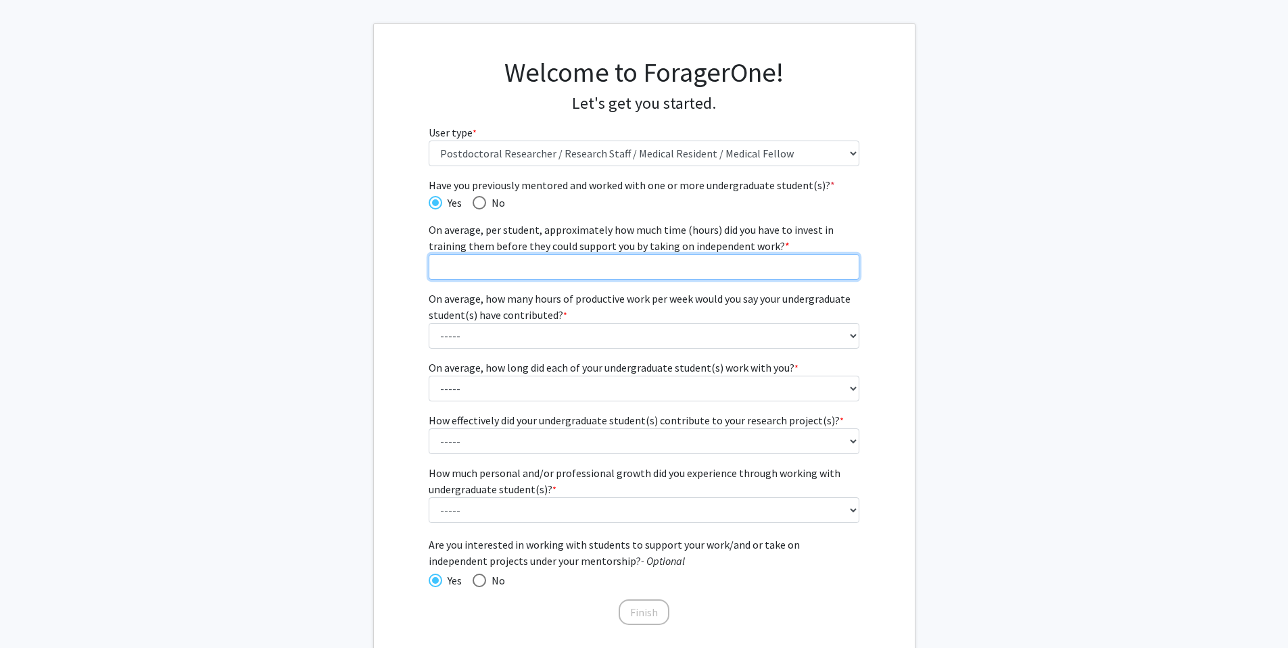
click at [623, 266] on input "On average, per student, approximately how much time (hours) did you have to in…" at bounding box center [644, 267] width 431 height 26
click at [1092, 213] on fg-get-started "Welcome to ForagerOne! Let's get you started. User type * required Please tell …" at bounding box center [644, 343] width 1288 height 640
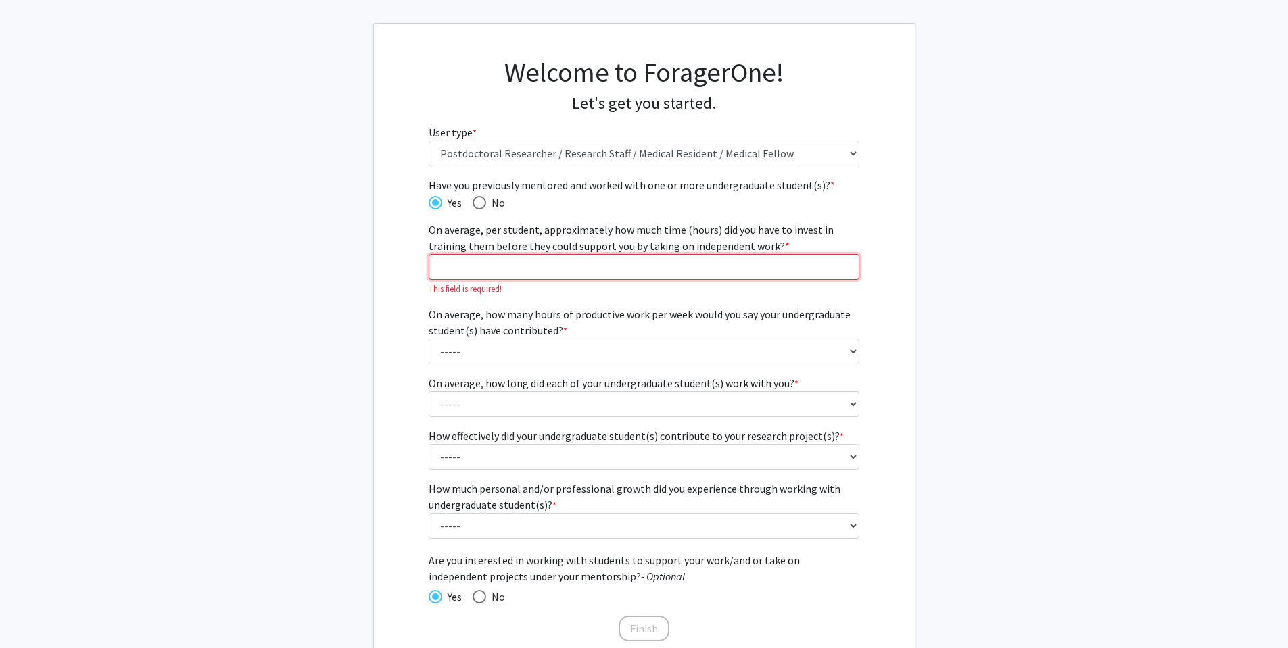
click at [732, 266] on input "On average, per student, approximately how much time (hours) did you have to in…" at bounding box center [644, 267] width 431 height 26
click at [475, 204] on span "Have you previously mentored and worked with one or more undergraduate student(…" at bounding box center [480, 203] width 14 height 14
click at [475, 204] on input "No" at bounding box center [480, 203] width 14 height 14
radio input "true"
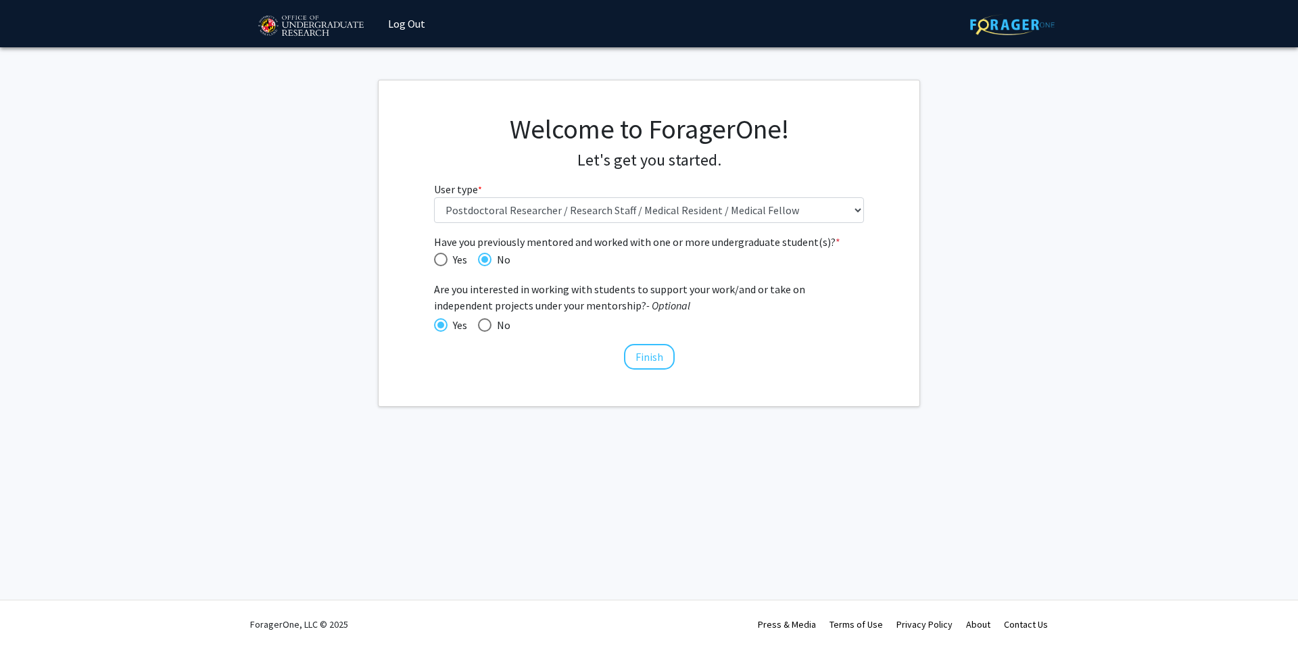
click at [434, 267] on div "Have you previously mentored and worked with one or more undergraduate student(…" at bounding box center [649, 296] width 431 height 124
click at [441, 262] on span "Have you previously mentored and worked with one or more undergraduate student(…" at bounding box center [441, 260] width 14 height 14
click at [441, 262] on input "Yes" at bounding box center [441, 260] width 14 height 14
radio input "true"
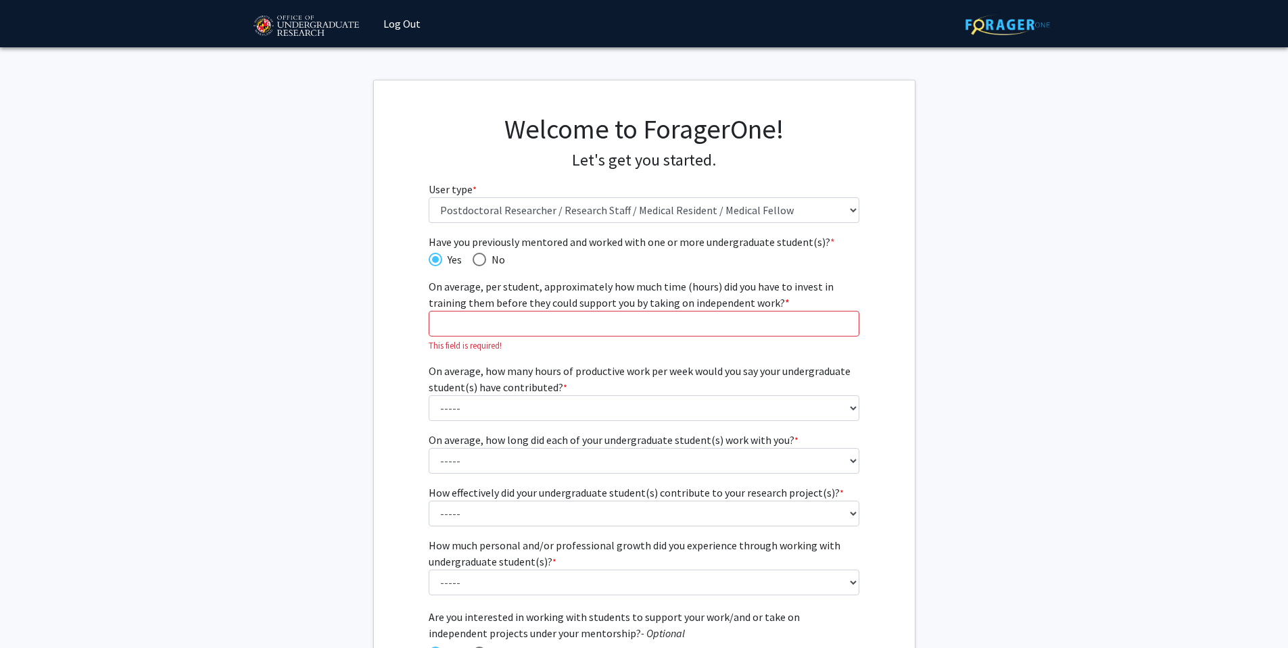
click at [359, 355] on fg-get-started "Welcome to ForagerOne! Let's get you started. User type * required Please tell …" at bounding box center [644, 408] width 1288 height 656
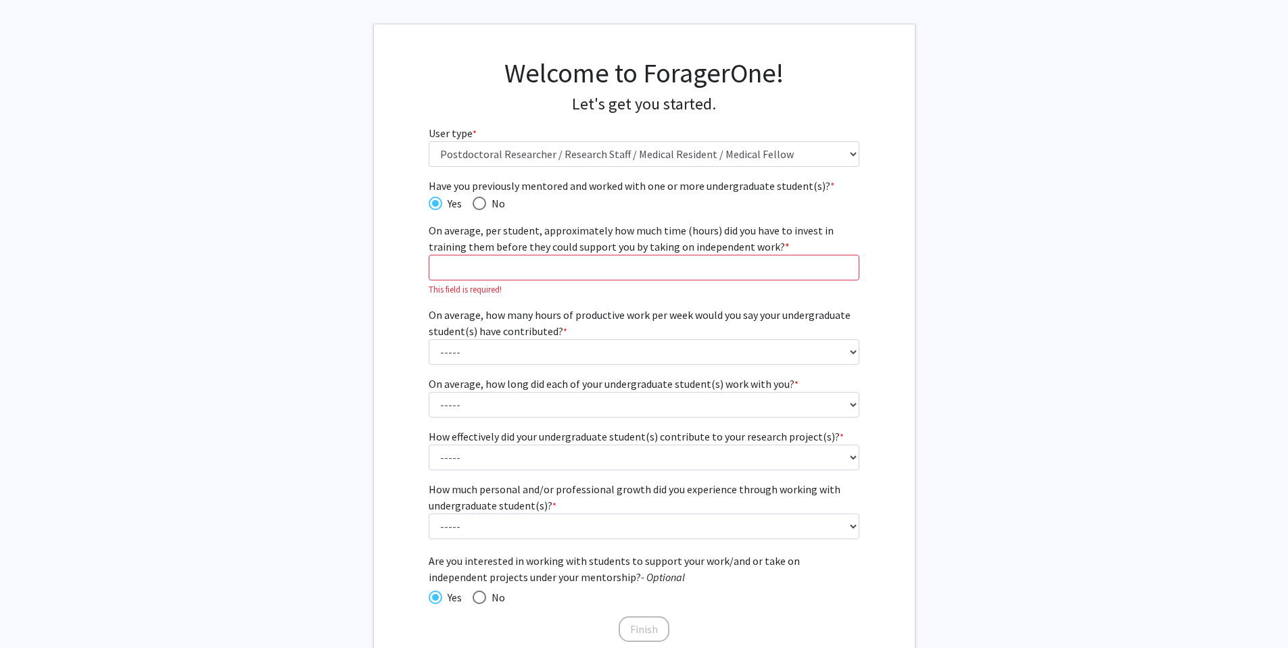
scroll to position [78, 0]
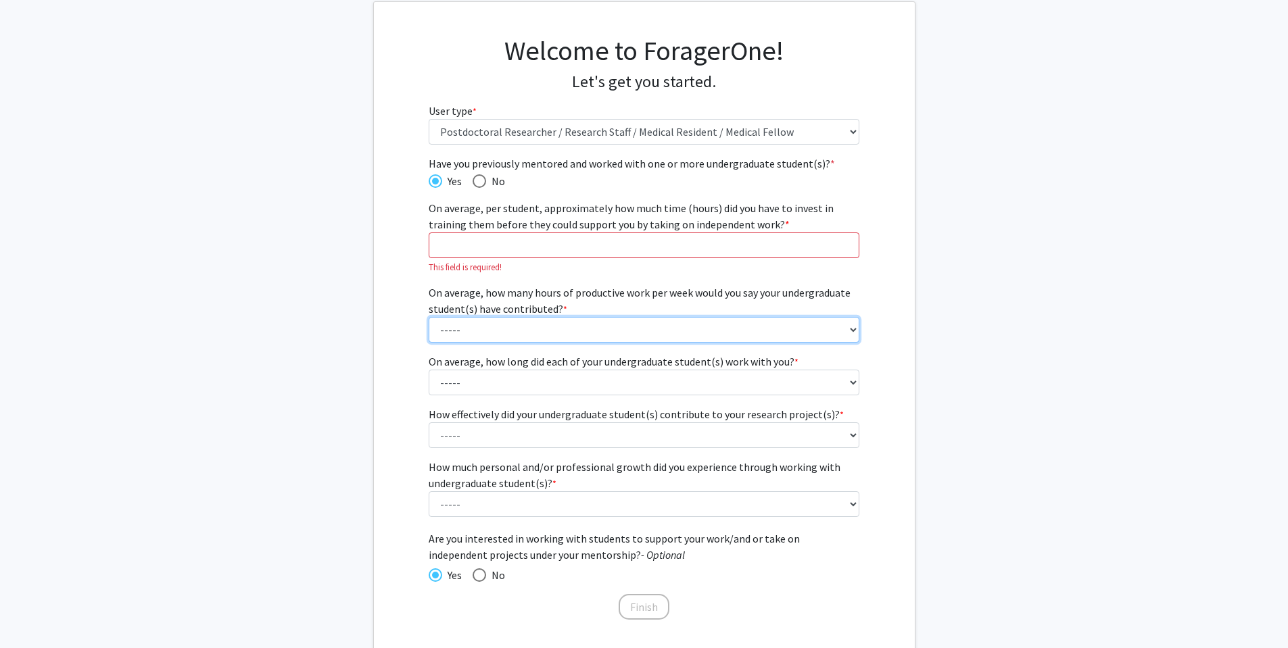
click at [829, 332] on select "----- 1 - 5 hours 6 - 10 hours 11 - 15 hours 16 - 20 hours 21 - 30 hours 31 - 4…" at bounding box center [644, 330] width 431 height 26
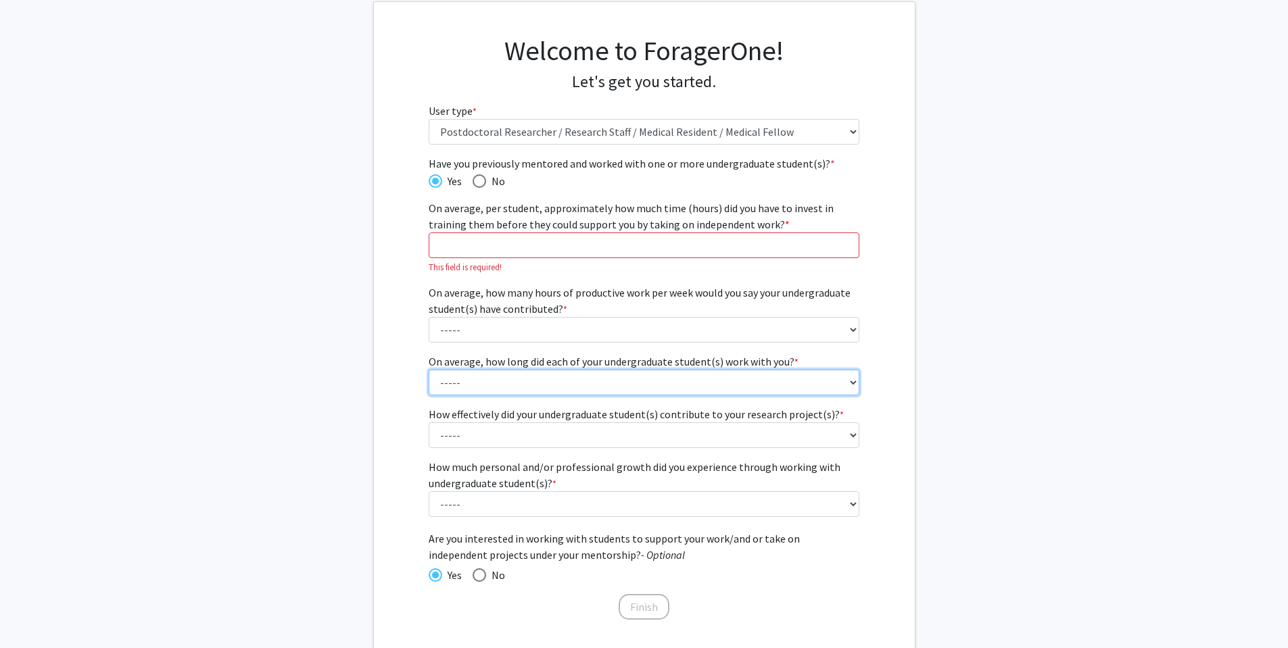
click at [771, 373] on fg-select "On average, how long did each of your undergraduate student(s) work with you? *…" at bounding box center [644, 375] width 431 height 42
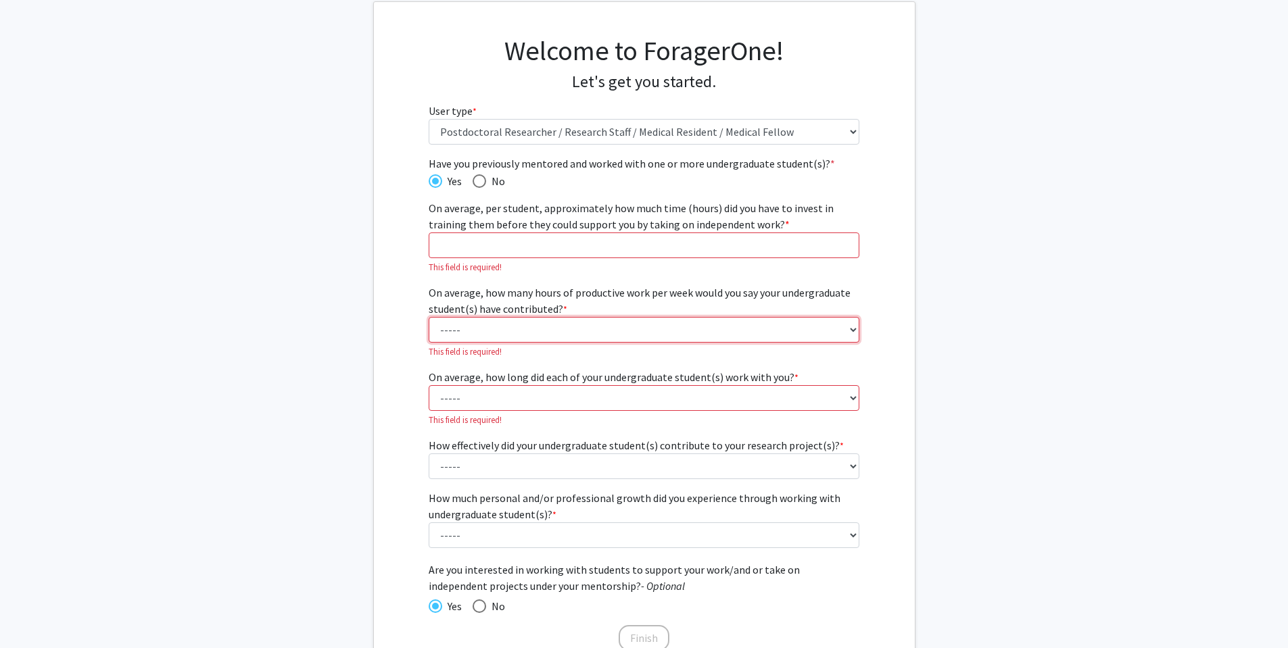
click at [657, 322] on select "----- 1 - 5 hours 6 - 10 hours 11 - 15 hours 16 - 20 hours 21 - 30 hours 31 - 4…" at bounding box center [644, 330] width 431 height 26
click at [545, 253] on input "On average, per student, approximately how much time (hours) did you have to in…" at bounding box center [644, 246] width 431 height 26
type input "1"
click at [849, 240] on input "1" at bounding box center [644, 246] width 431 height 26
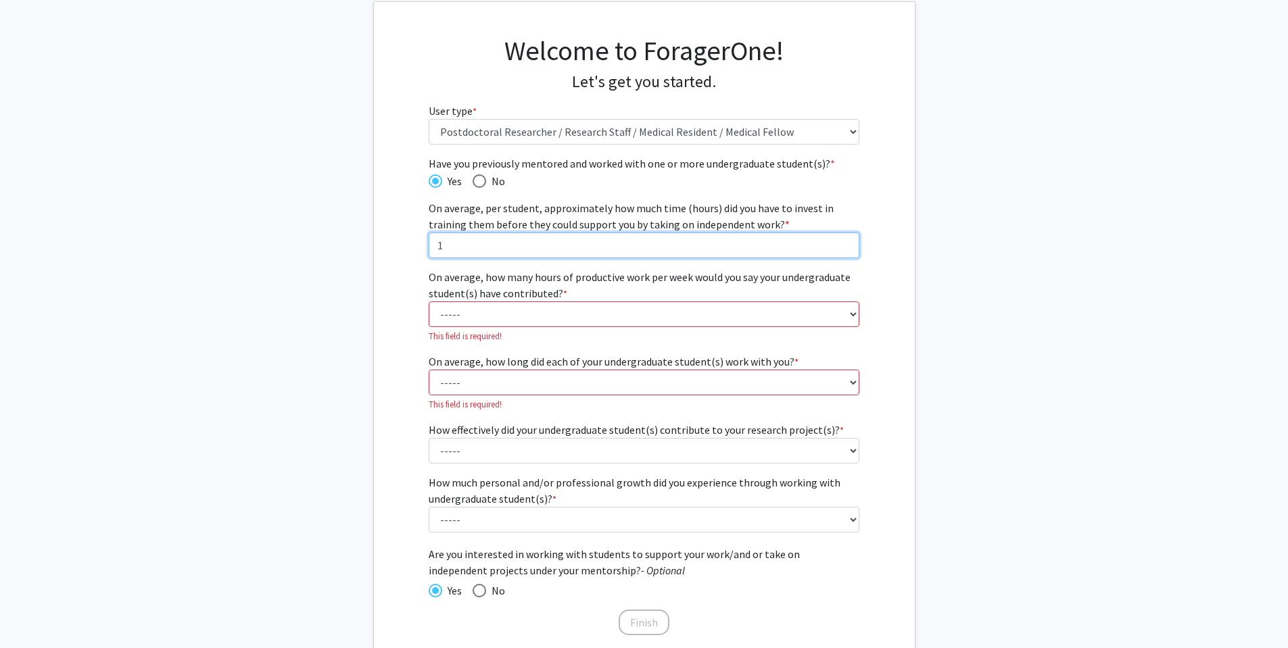
click at [788, 248] on input "1" at bounding box center [644, 246] width 431 height 26
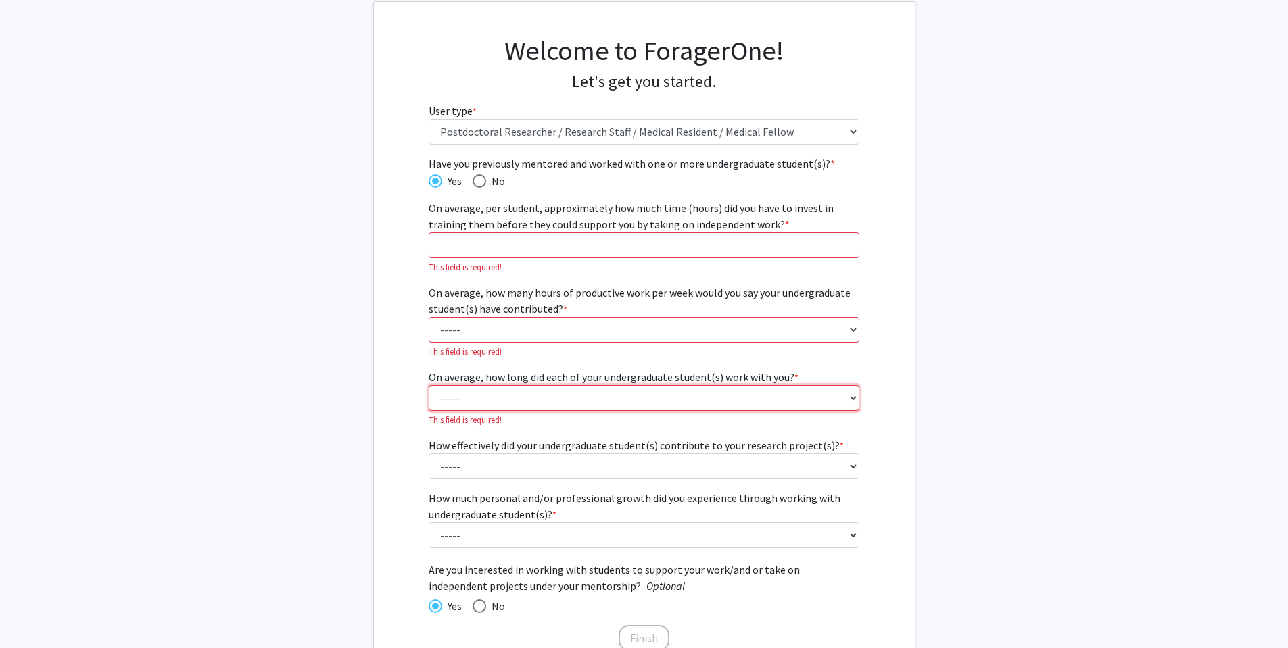
click at [735, 403] on select "----- 1 - 3 months 3 - 6 months 6 months - 1 year 1 - 2 years 2 - 3 years 3 - 4…" at bounding box center [644, 398] width 431 height 26
select select "2: 3 - 6 months"
click at [429, 385] on select "----- 1 - 3 months 3 - 6 months 6 months - 1 year 1 - 2 years 2 - 3 years 3 - 4…" at bounding box center [644, 398] width 431 height 26
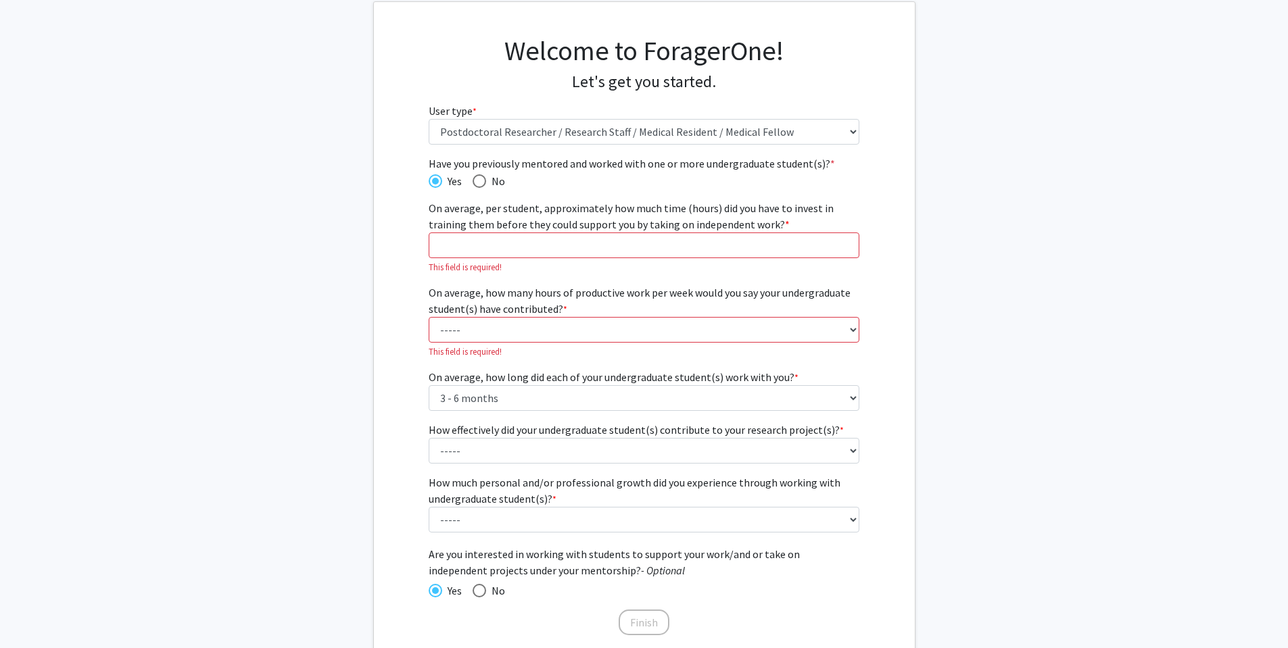
click at [345, 421] on fg-get-started "Welcome to ForagerOne! Let's get you started. User type * required Please tell …" at bounding box center [644, 336] width 1288 height 671
click at [485, 185] on span "Have you previously mentored and worked with one or more undergraduate student(…" at bounding box center [480, 181] width 14 height 14
click at [485, 185] on input "No" at bounding box center [480, 181] width 14 height 14
radio input "true"
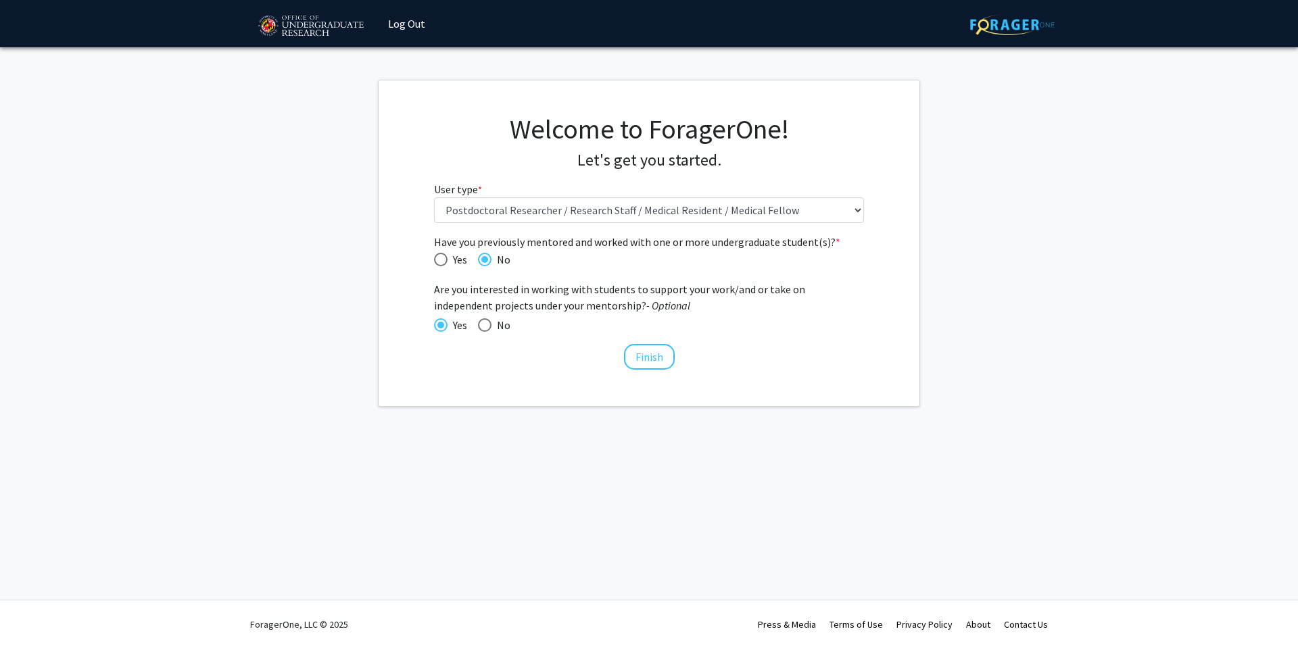
click at [360, 260] on fg-get-started "Welcome to ForagerOne! Let's get you started. User type * required Please tell …" at bounding box center [649, 243] width 1298 height 327
click at [635, 358] on button "Finish" at bounding box center [649, 357] width 51 height 26
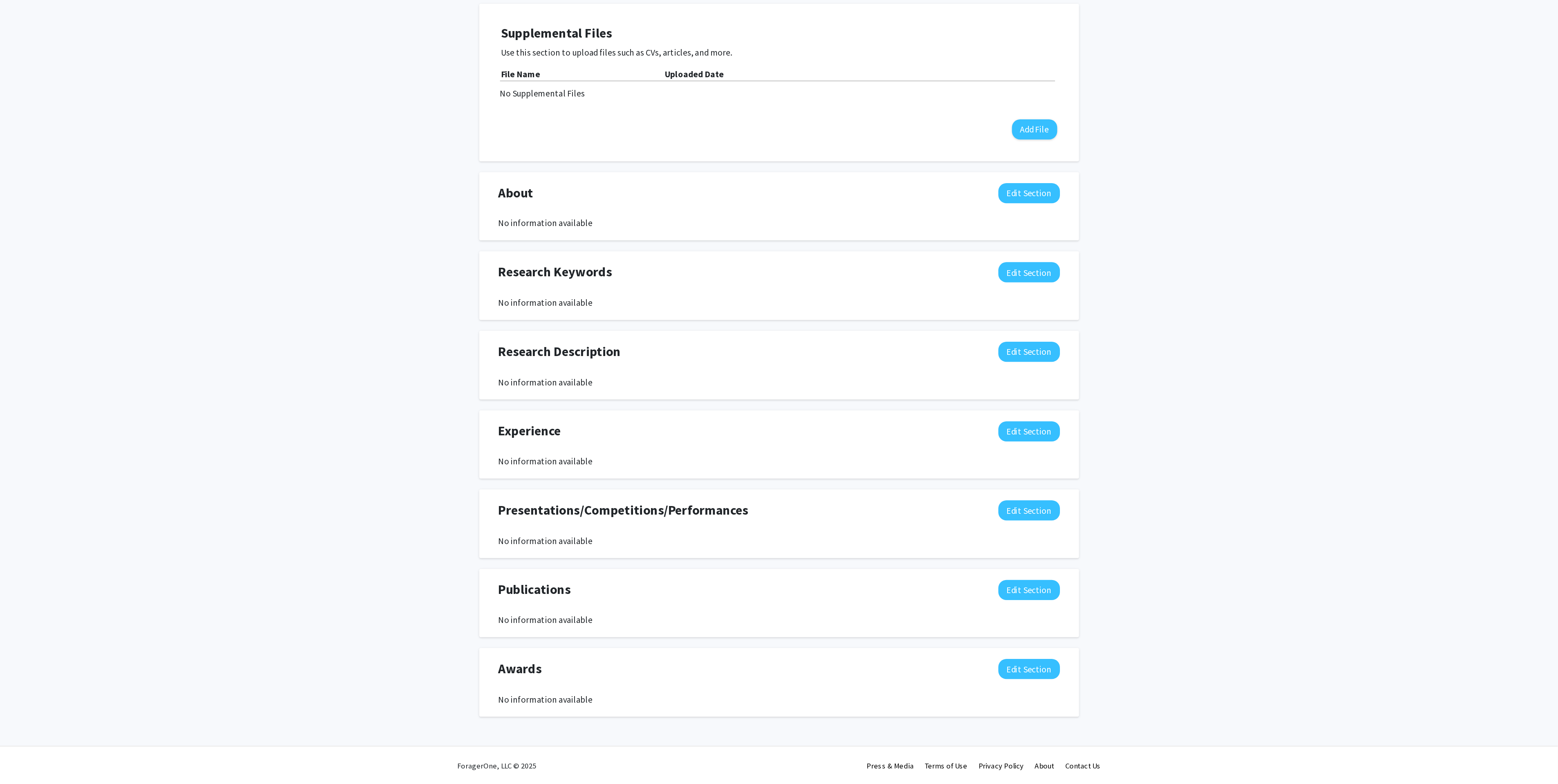
scroll to position [21, 0]
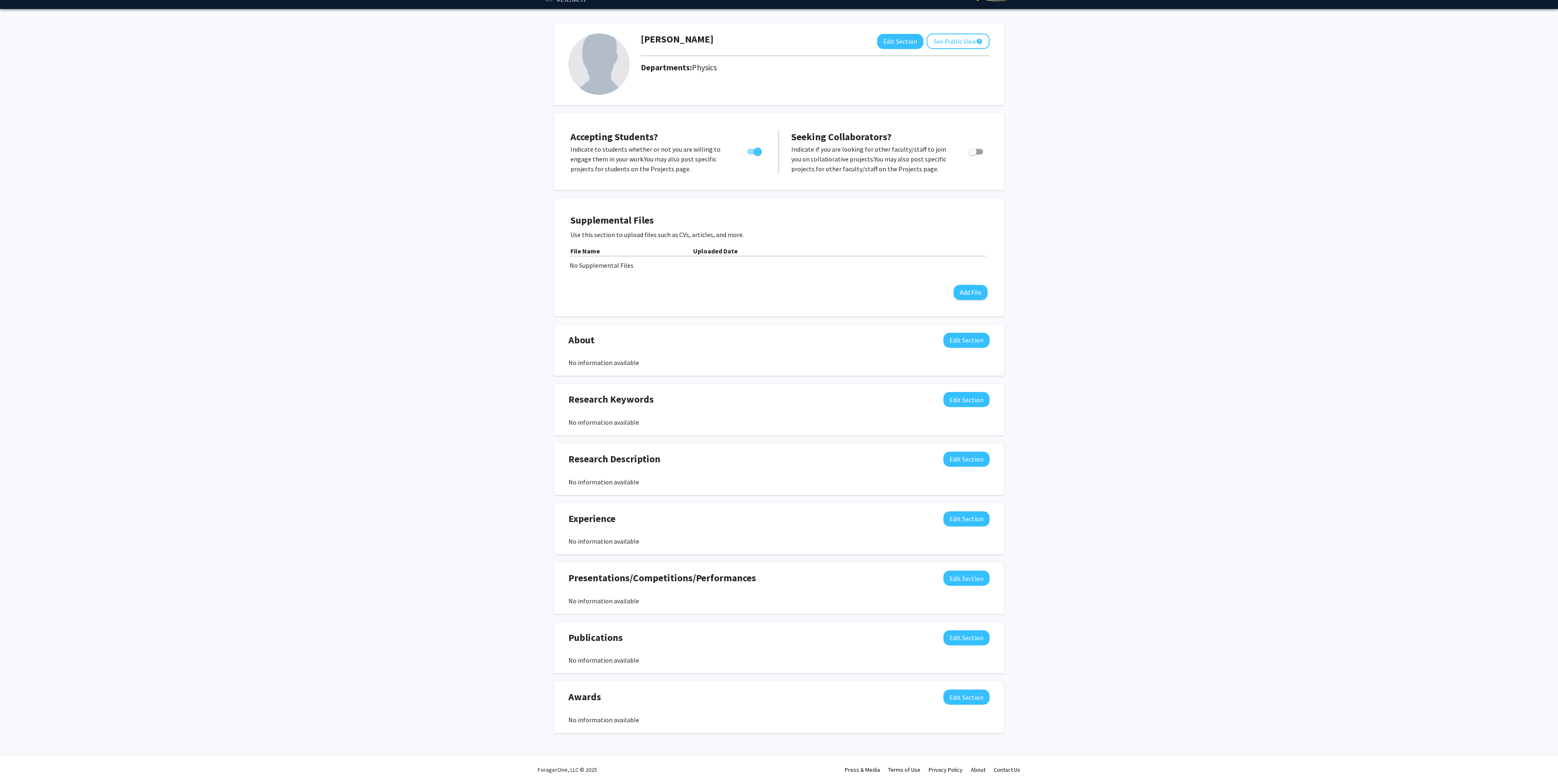
drag, startPoint x: 218, startPoint y: 295, endPoint x: 219, endPoint y: 300, distance: 5.1
click at [218, 294] on div "Zhi-[PERSON_NAME] Edit Section See Public View help Departments: Physics Accept…" at bounding box center [779, 384] width 1558 height 750
click at [224, 331] on div "Zhi-[PERSON_NAME] Edit Section See Public View help Departments: Physics Accept…" at bounding box center [779, 384] width 1558 height 750
click at [784, 277] on div "Zhi-[PERSON_NAME] Edit Section See Public View help Departments: Physics Accept…" at bounding box center [779, 384] width 1558 height 750
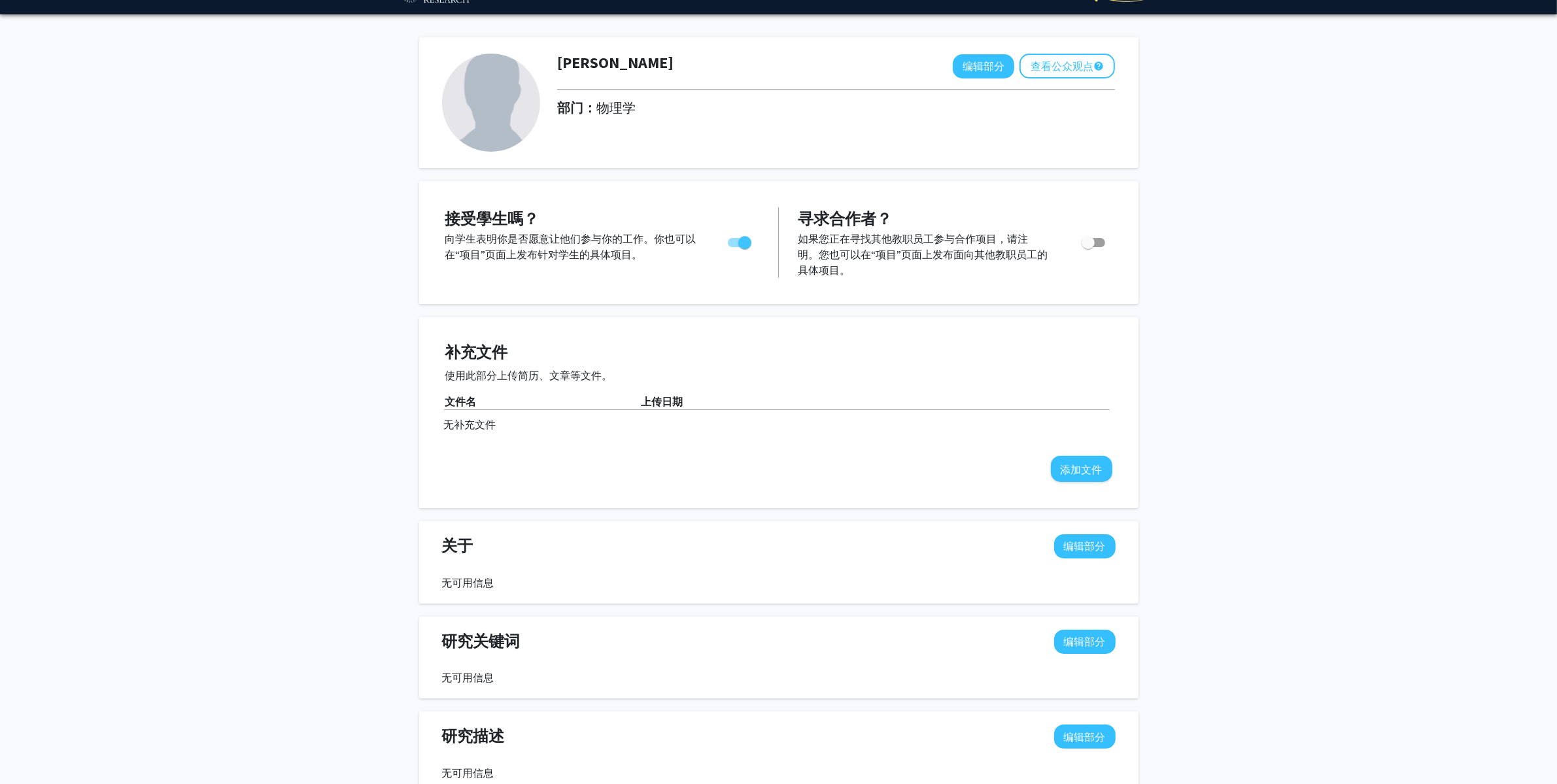
click at [1254, 102] on div "[PERSON_NAME] 编辑部分 查看公众观点 help 部门： 物理学 接受學生嗎？ 向学生表明你是否愿意让他们参与你的工作。 你也可以在“项目”页面上…" at bounding box center [778, 615] width 1557 height 1202
